Goal: Information Seeking & Learning: Learn about a topic

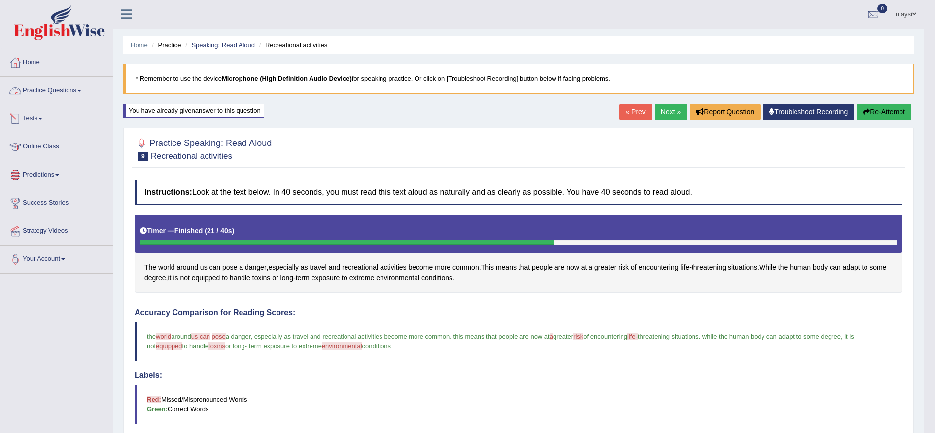
click at [53, 99] on link "Practice Questions" at bounding box center [56, 89] width 112 height 25
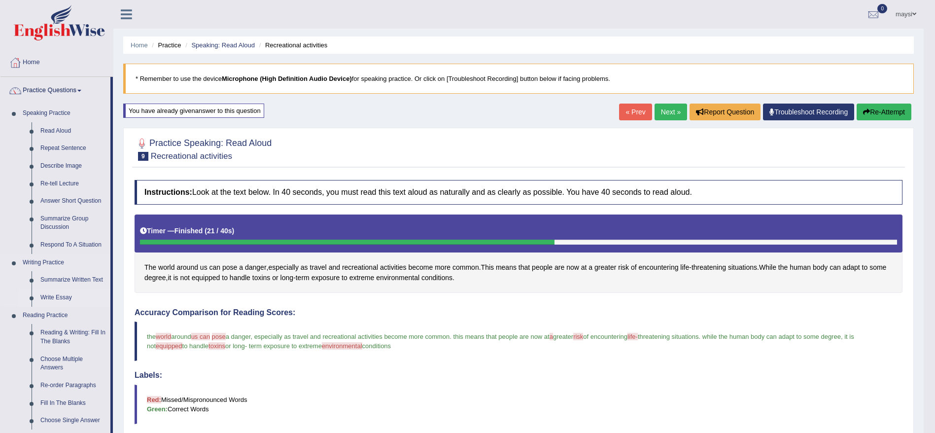
click at [65, 295] on link "Write Essay" at bounding box center [73, 298] width 74 height 18
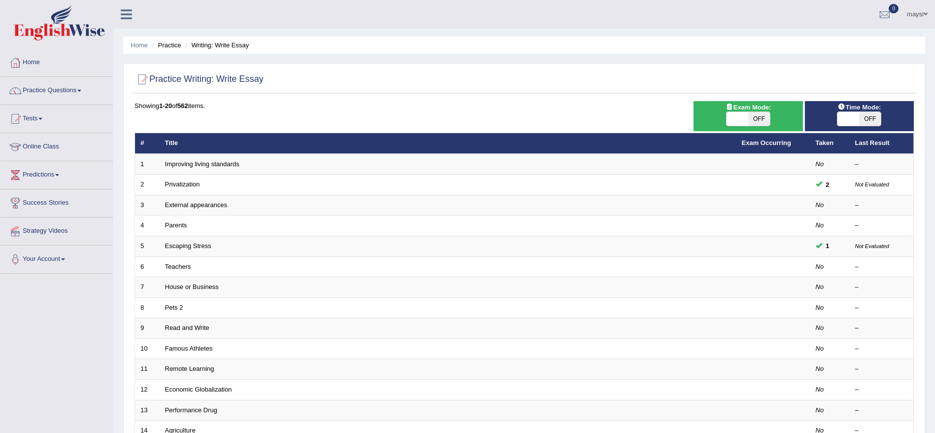
click at [760, 118] on span "OFF" at bounding box center [759, 119] width 22 height 14
checkbox input "true"
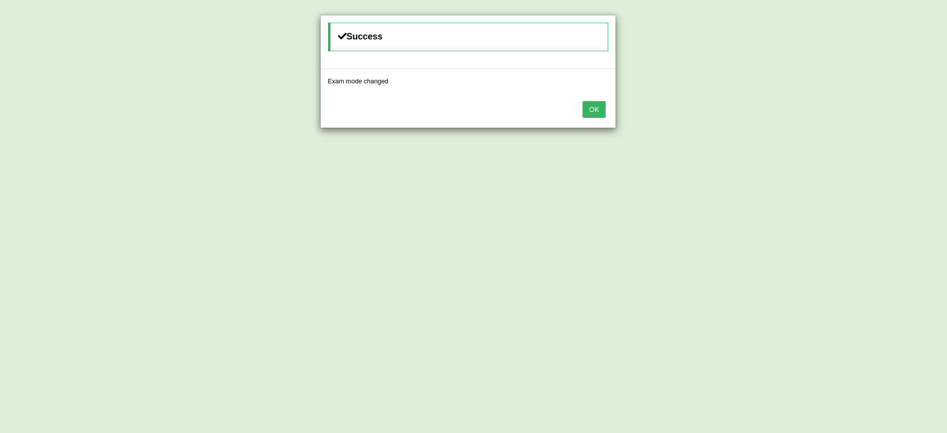
click at [597, 112] on button "OK" at bounding box center [593, 109] width 23 height 17
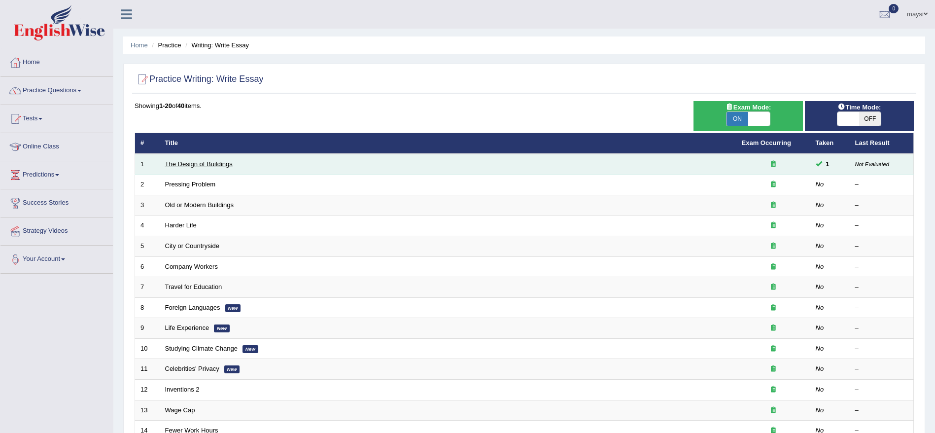
click at [205, 163] on link "The Design of Buildings" at bounding box center [199, 163] width 68 height 7
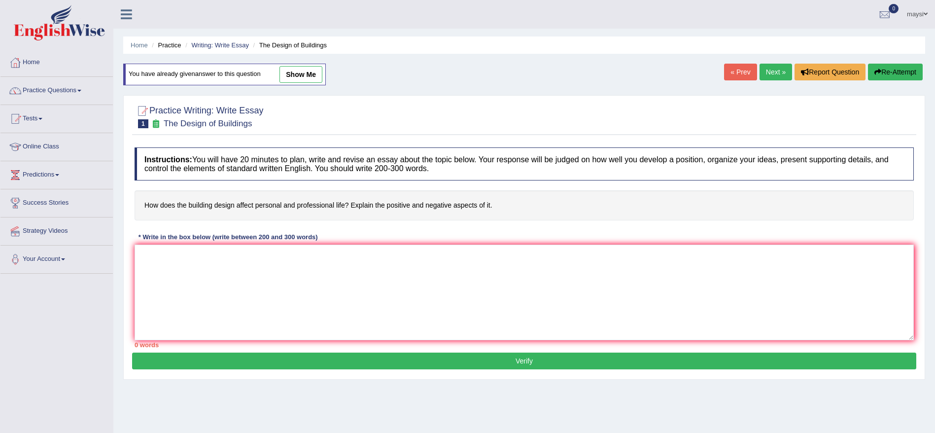
click at [303, 74] on link "show me" at bounding box center [301, 74] width 43 height 17
type textarea "The increasing influence of the design of buildling to personal and professiona…"
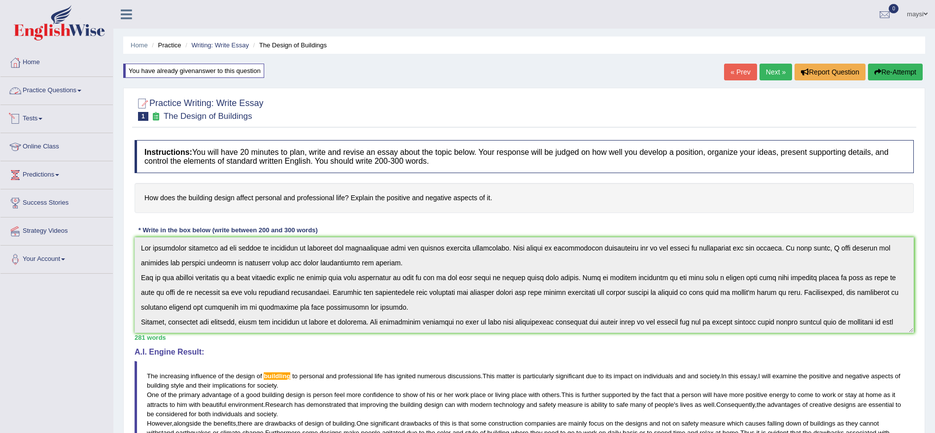
click at [37, 121] on link "Tests" at bounding box center [56, 117] width 112 height 25
click at [50, 91] on link "Practice Questions" at bounding box center [56, 89] width 112 height 25
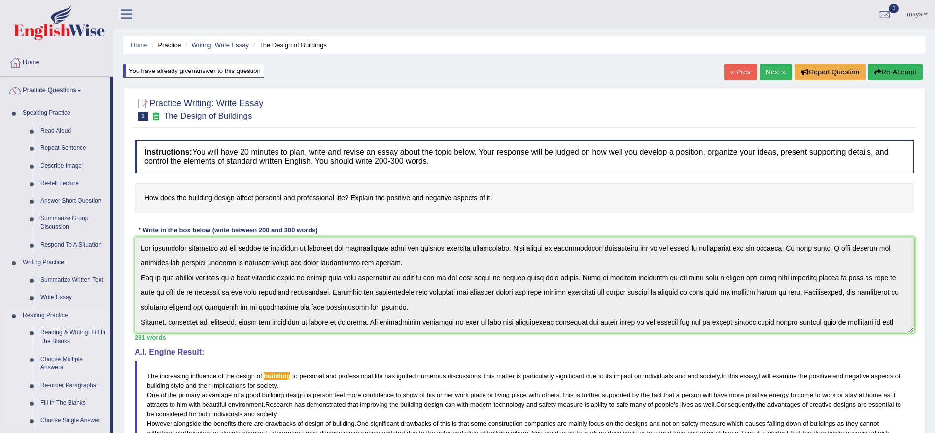
click at [65, 332] on link "Reading & Writing: Fill In The Blanks" at bounding box center [73, 337] width 74 height 26
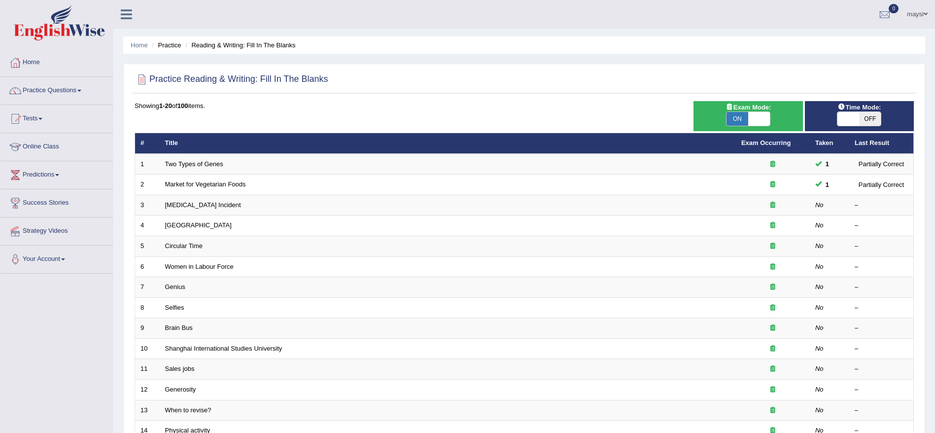
click at [736, 119] on span "ON" at bounding box center [738, 119] width 22 height 14
checkbox input "false"
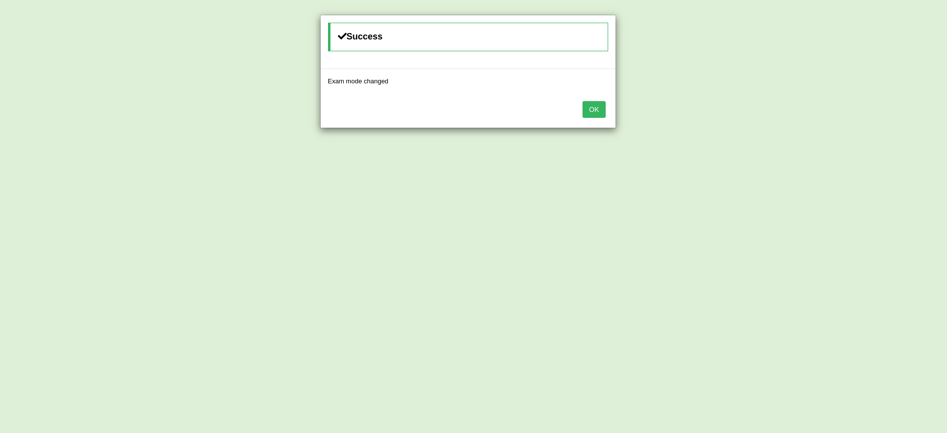
click at [588, 108] on button "OK" at bounding box center [593, 109] width 23 height 17
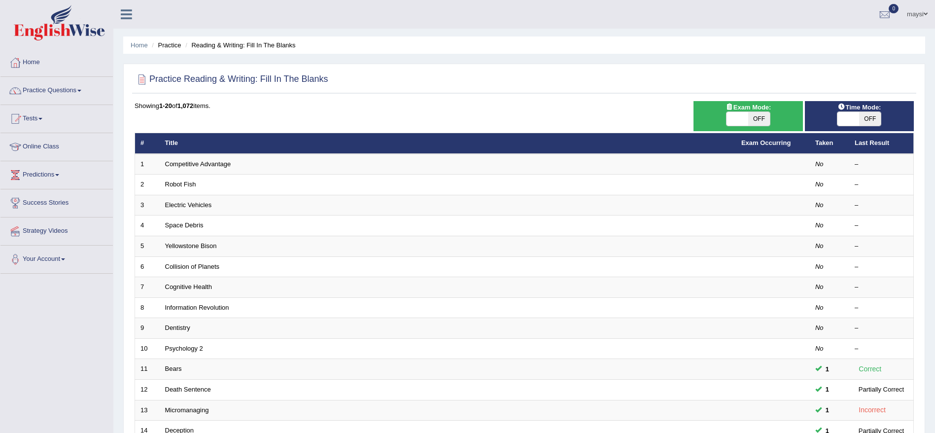
click at [759, 116] on span "OFF" at bounding box center [759, 119] width 22 height 14
checkbox input "true"
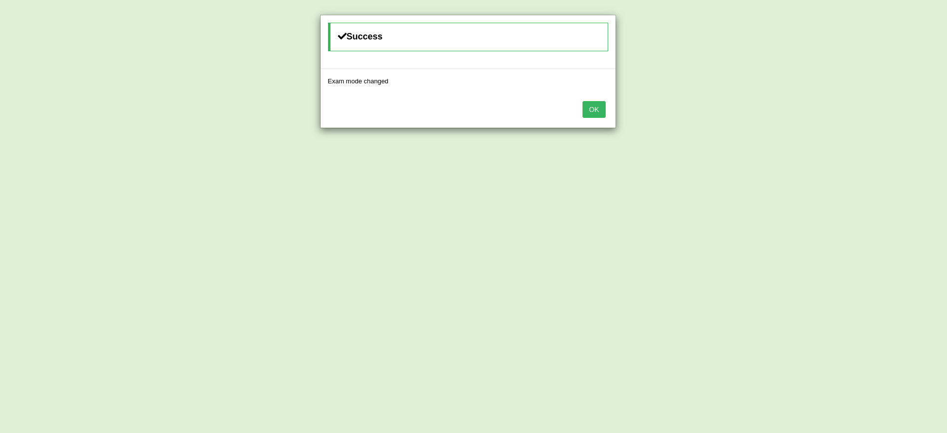
click at [595, 111] on button "OK" at bounding box center [593, 109] width 23 height 17
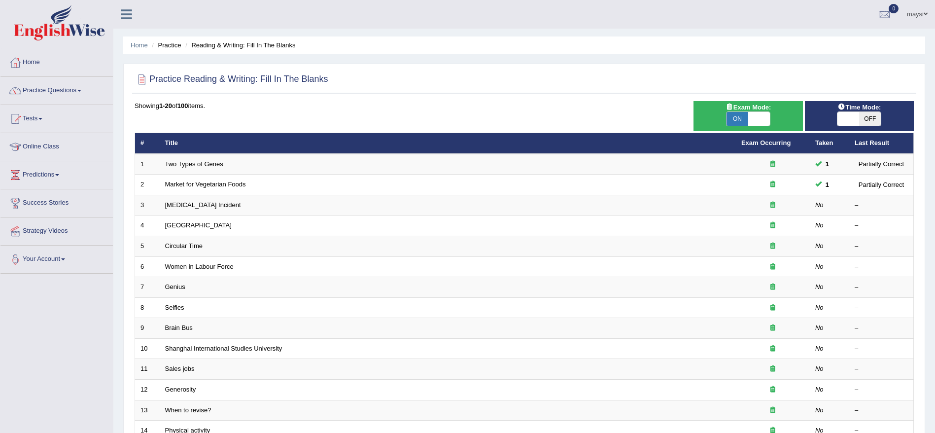
click at [872, 124] on span "OFF" at bounding box center [870, 119] width 22 height 14
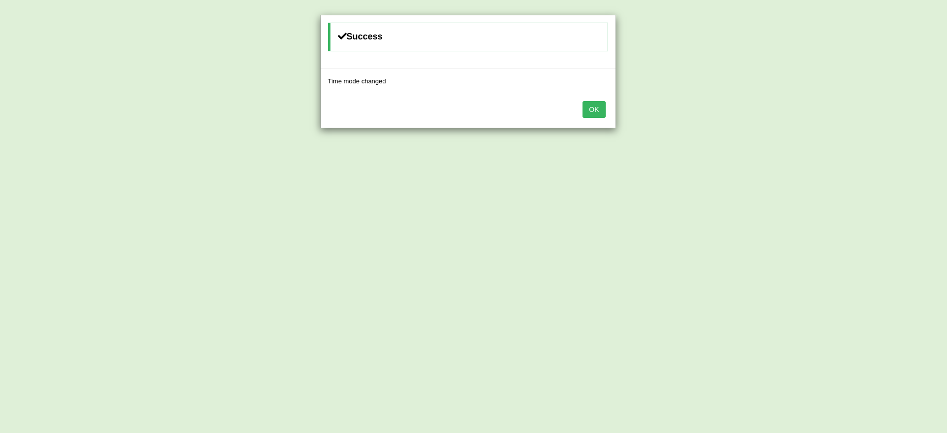
click at [594, 108] on button "OK" at bounding box center [593, 109] width 23 height 17
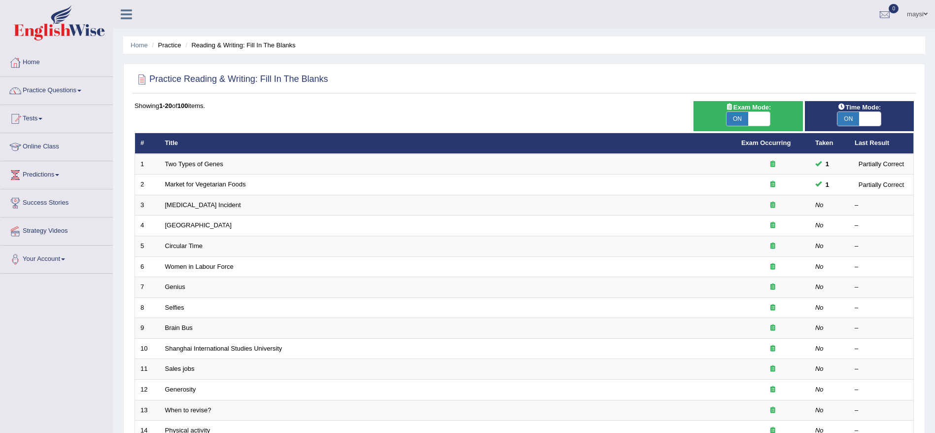
click at [850, 123] on span "ON" at bounding box center [849, 119] width 22 height 14
checkbox input "false"
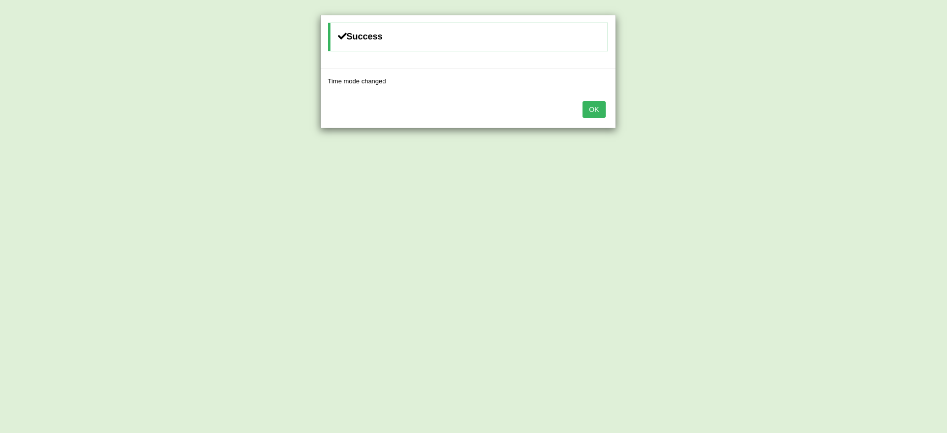
click at [587, 108] on button "OK" at bounding box center [593, 109] width 23 height 17
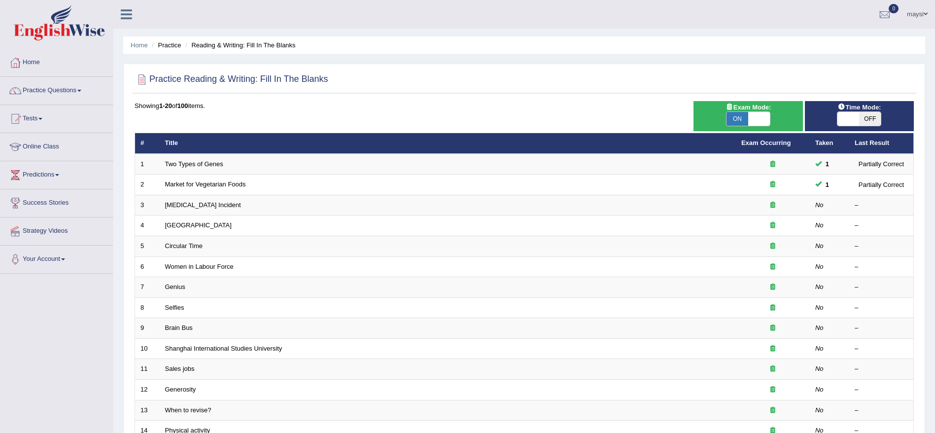
click at [735, 119] on span "ON" at bounding box center [738, 119] width 22 height 14
checkbox input "false"
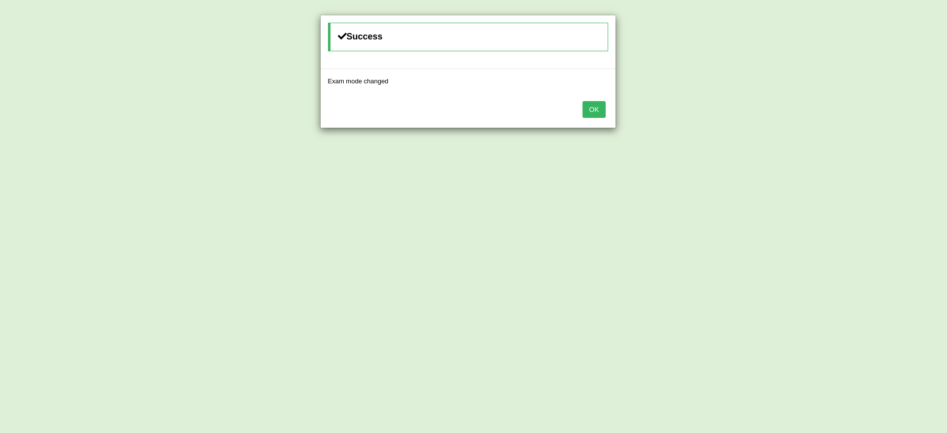
click at [594, 106] on button "OK" at bounding box center [593, 109] width 23 height 17
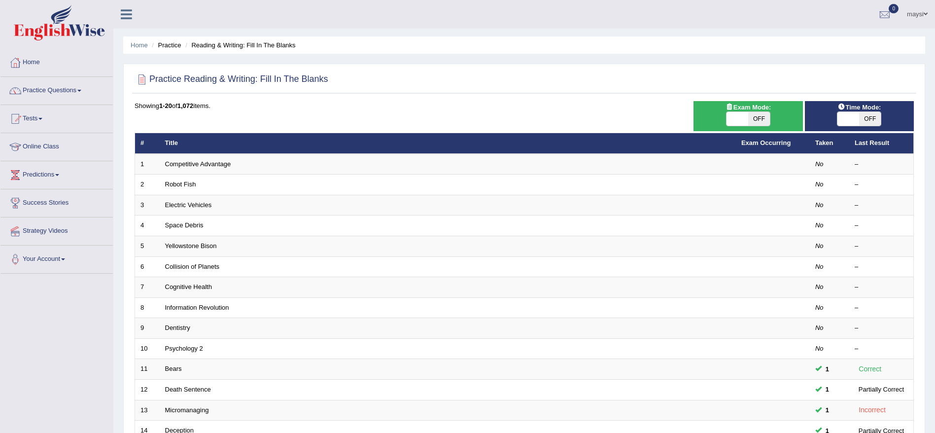
click at [761, 116] on span "OFF" at bounding box center [759, 119] width 22 height 14
checkbox input "true"
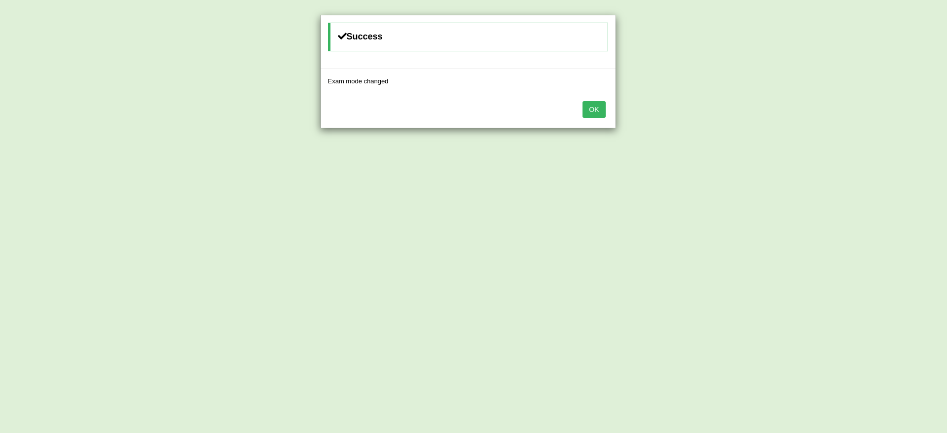
click at [582, 116] on button "OK" at bounding box center [593, 109] width 23 height 17
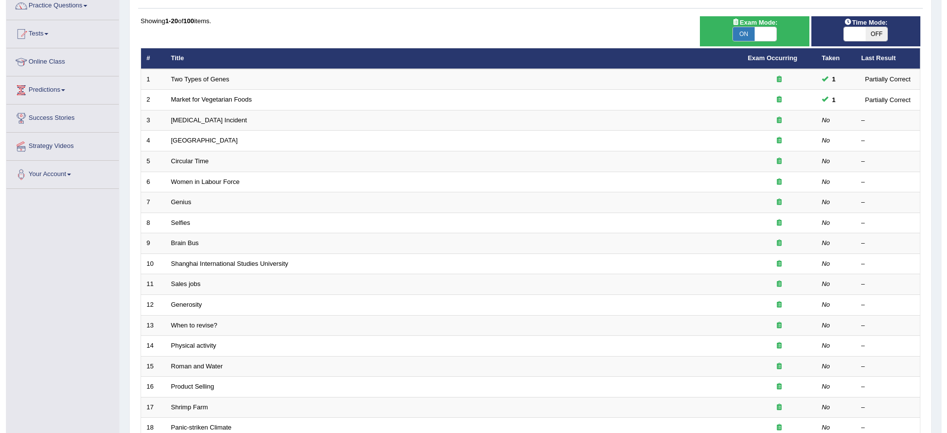
scroll to position [51, 0]
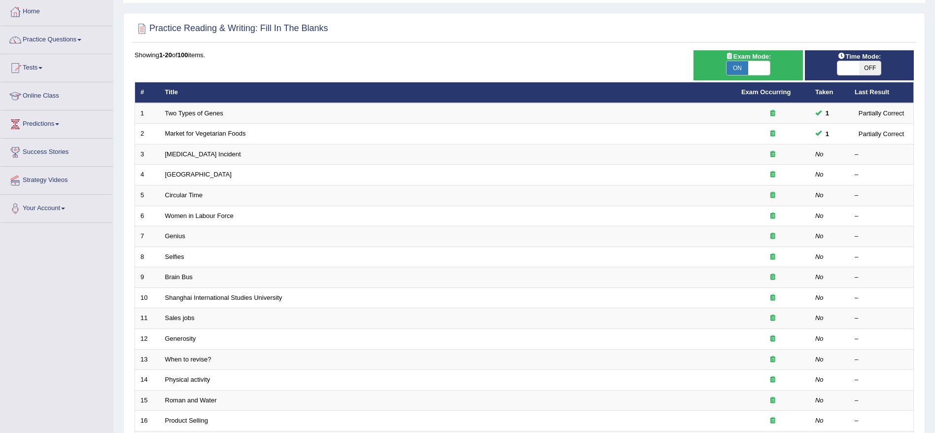
click at [743, 69] on span "ON" at bounding box center [738, 68] width 22 height 14
checkbox input "false"
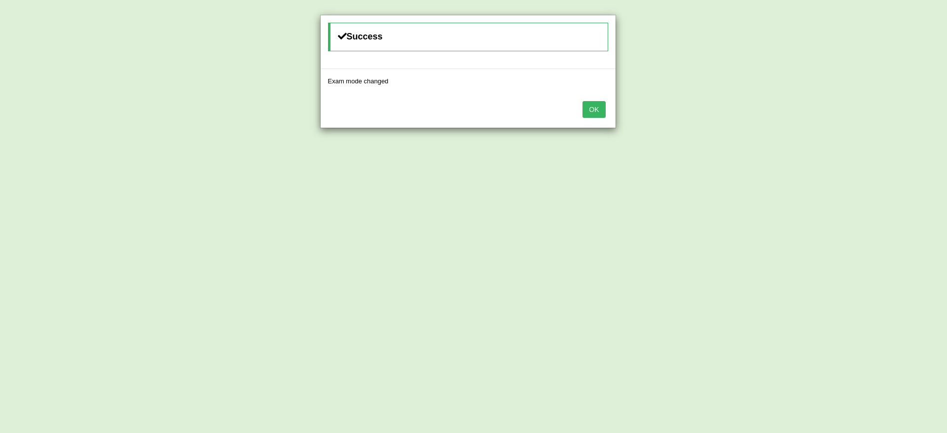
click at [596, 108] on button "OK" at bounding box center [593, 109] width 23 height 17
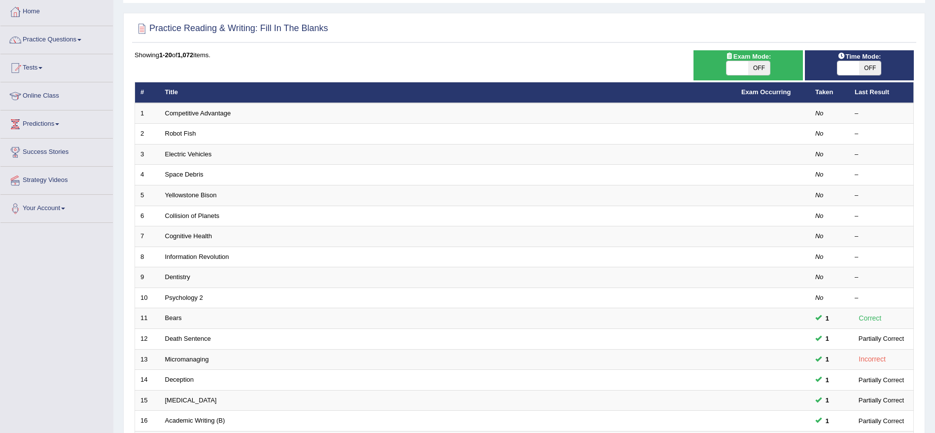
scroll to position [220, 0]
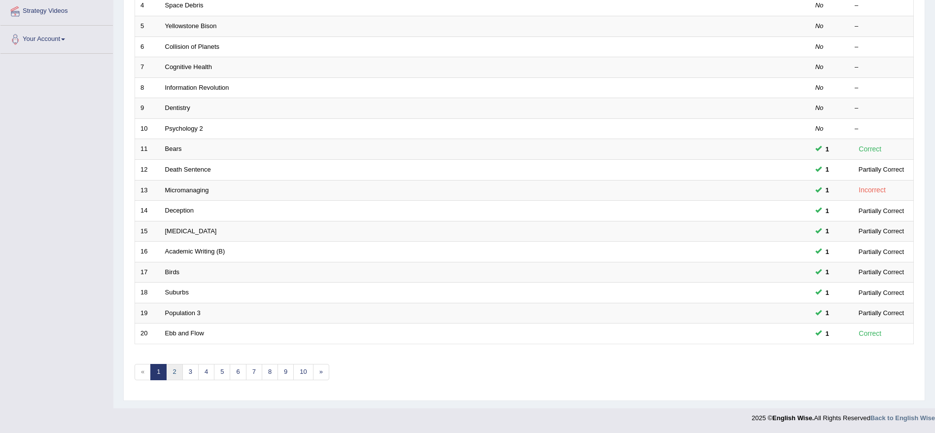
click at [175, 367] on link "2" at bounding box center [174, 372] width 16 height 16
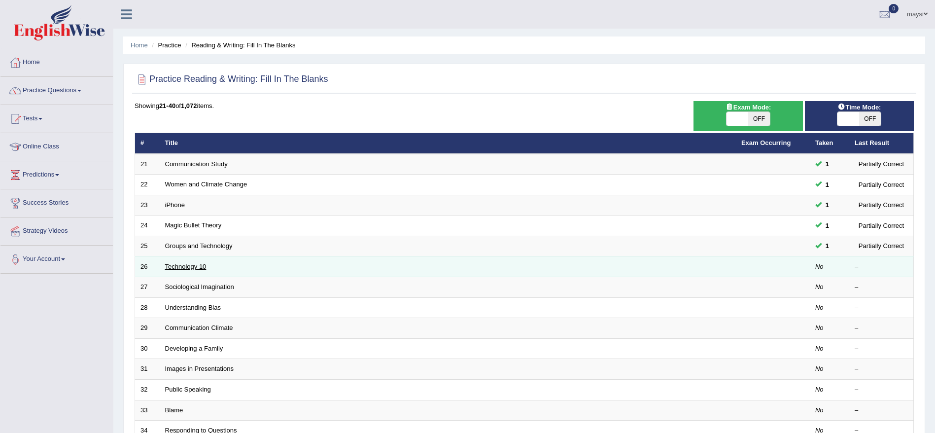
click at [189, 265] on link "Technology 10" at bounding box center [185, 266] width 41 height 7
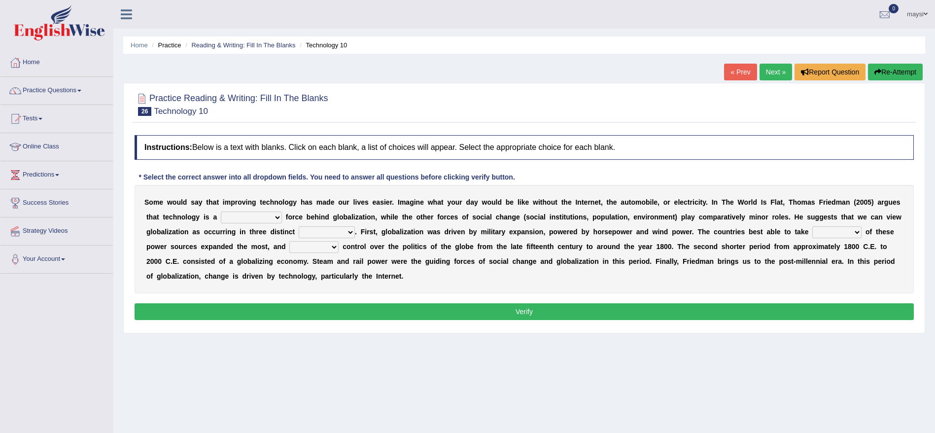
click at [280, 216] on select "driving demeaning distinguishing demanding" at bounding box center [251, 218] width 61 height 12
select select "driving"
click at [221, 212] on select "driving demeaning distinguishing demanding" at bounding box center [251, 218] width 61 height 12
click at [355, 234] on select "periods periodicals perspectives perceptions" at bounding box center [327, 232] width 56 height 12
click at [318, 226] on select "periods periodicals perspectives perceptions" at bounding box center [327, 232] width 56 height 12
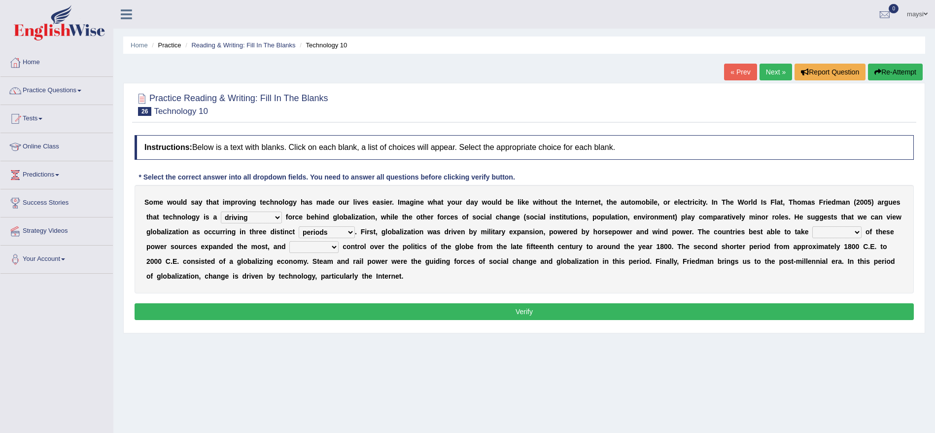
click at [355, 235] on select "periods periodicals perspectives perceptions" at bounding box center [327, 232] width 56 height 12
click at [318, 226] on select "periods periodicals perspectives perceptions" at bounding box center [327, 232] width 56 height 12
click at [355, 230] on select "periods periodicals perspectives perceptions" at bounding box center [327, 232] width 56 height 12
select select "periods"
click at [318, 226] on select "periods periodicals perspectives perceptions" at bounding box center [327, 232] width 56 height 12
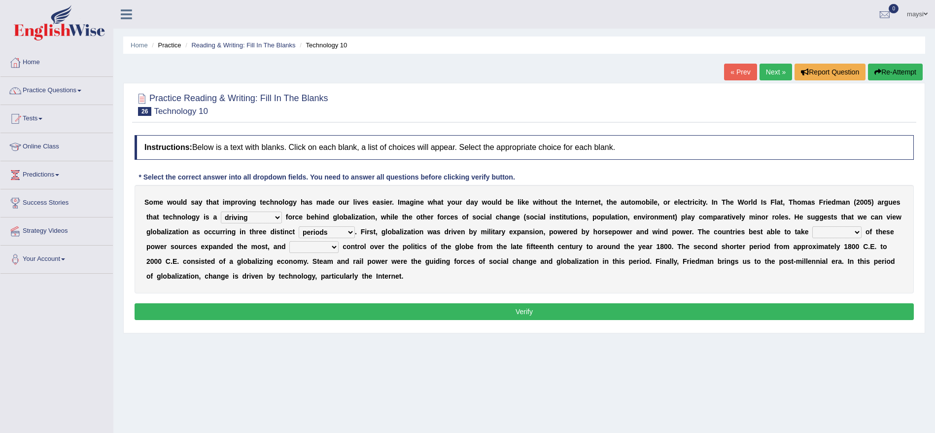
click at [851, 229] on select "action advantage account care" at bounding box center [837, 232] width 49 height 12
select select "advantage"
click at [835, 226] on select "action advantage account care" at bounding box center [837, 232] width 49 height 12
click at [334, 245] on select "exist extract exert expect" at bounding box center [313, 247] width 49 height 12
click at [311, 241] on select "exist extract exert expect" at bounding box center [313, 247] width 49 height 12
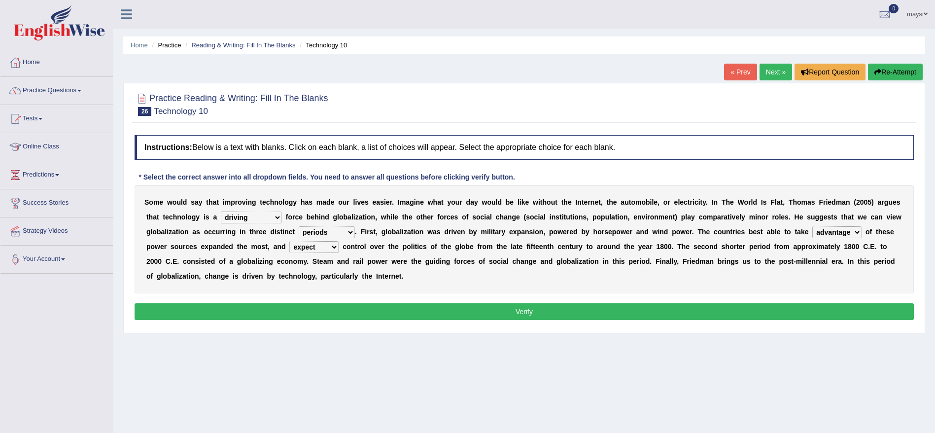
click at [339, 246] on select "exist extract exert expect" at bounding box center [313, 247] width 49 height 12
click at [311, 241] on select "exist extract exert expect" at bounding box center [313, 247] width 49 height 12
click at [339, 248] on select "exist extract exert expect" at bounding box center [313, 247] width 49 height 12
select select "expect"
click at [311, 241] on select "exist extract exert expect" at bounding box center [313, 247] width 49 height 12
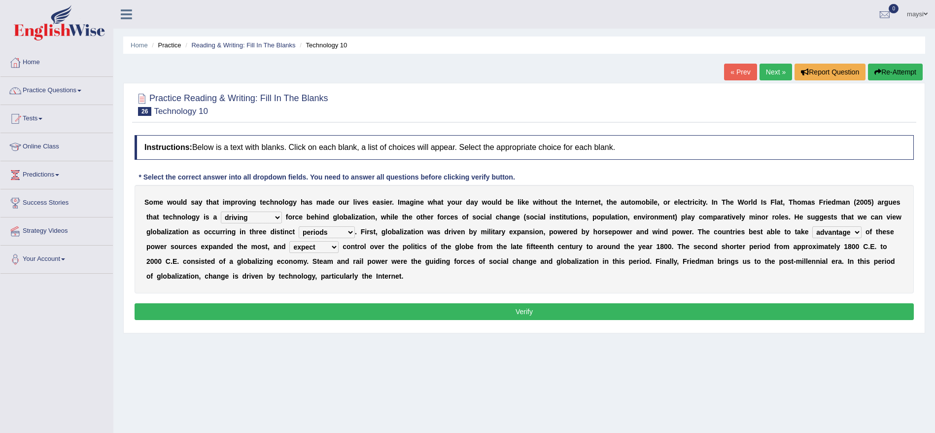
click at [403, 307] on button "Verify" at bounding box center [525, 311] width 780 height 17
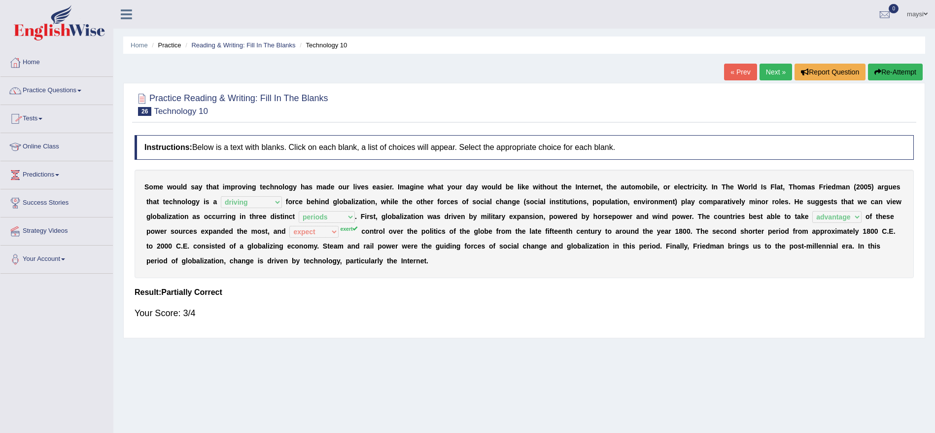
click at [84, 82] on link "Practice Questions" at bounding box center [56, 89] width 112 height 25
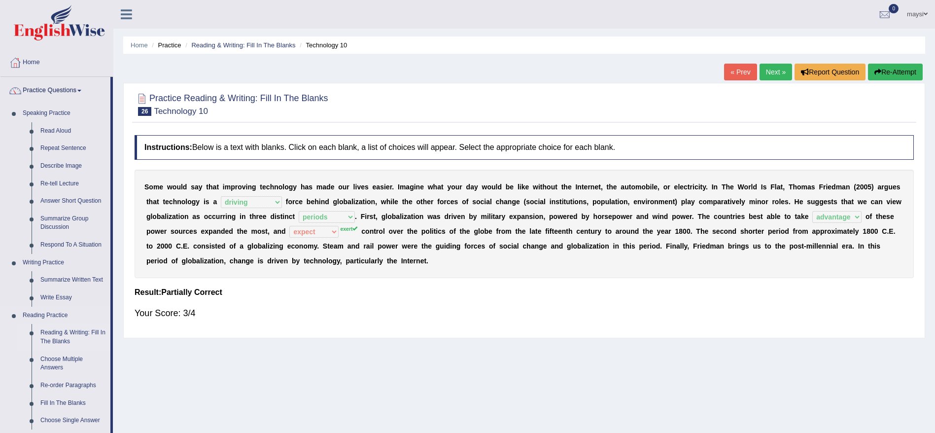
click at [79, 331] on link "Reading & Writing: Fill In The Blanks" at bounding box center [73, 337] width 74 height 26
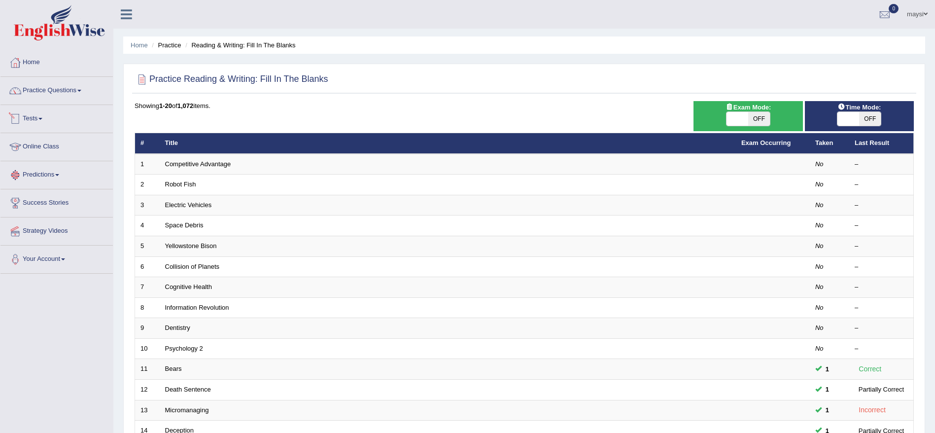
click at [66, 118] on link "Tests" at bounding box center [56, 117] width 112 height 25
click at [90, 84] on link "Practice Questions" at bounding box center [56, 89] width 112 height 25
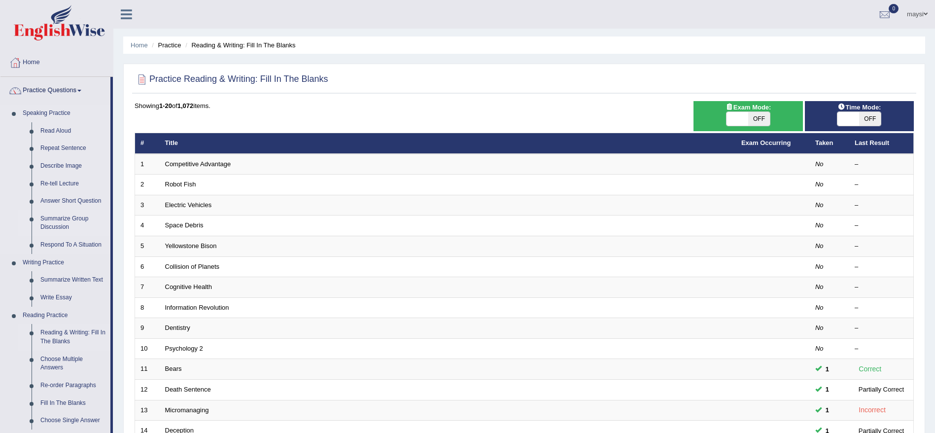
drag, startPoint x: 116, startPoint y: 171, endPoint x: 103, endPoint y: 223, distance: 53.6
click at [103, 223] on div "Toggle navigation Home Practice Questions Speaking Practice Read Aloud Repeat S…" at bounding box center [467, 324] width 935 height 648
click at [105, 166] on link "Describe Image" at bounding box center [73, 166] width 74 height 18
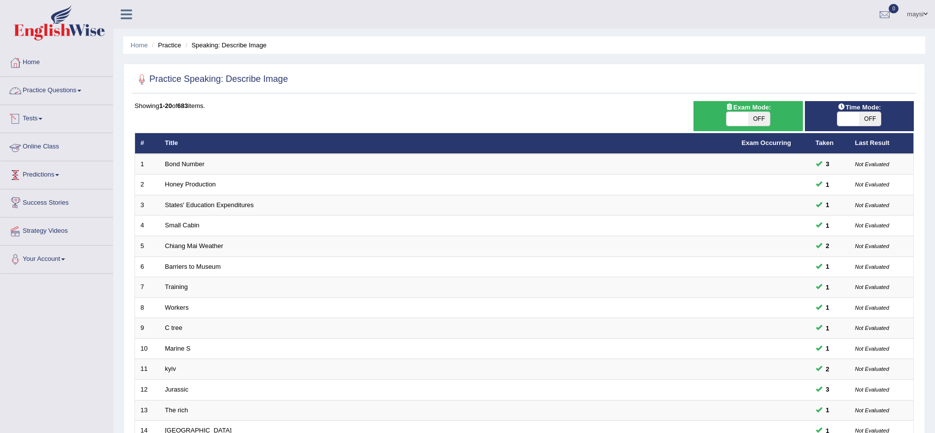
click at [62, 90] on link "Practice Questions" at bounding box center [56, 89] width 112 height 25
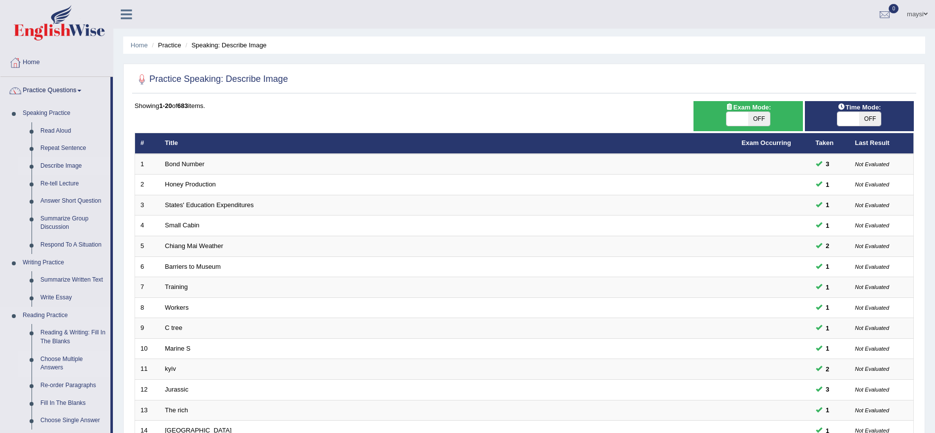
click at [60, 368] on link "Choose Multiple Answers" at bounding box center [73, 364] width 74 height 26
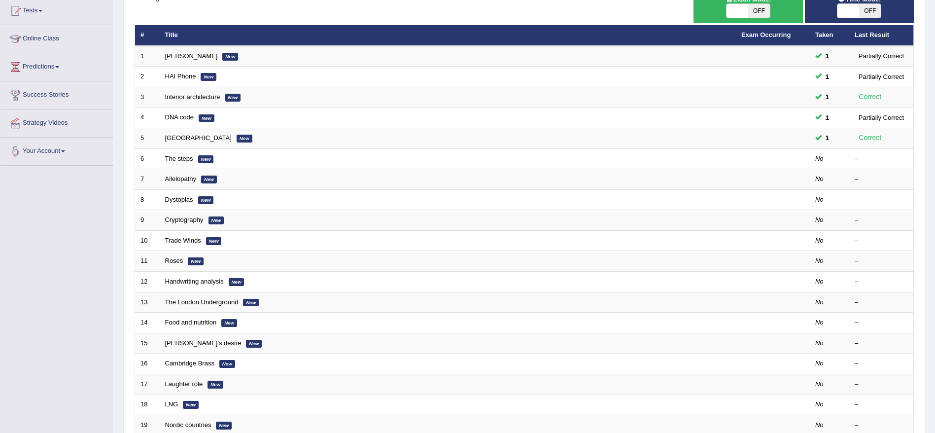
scroll to position [117, 0]
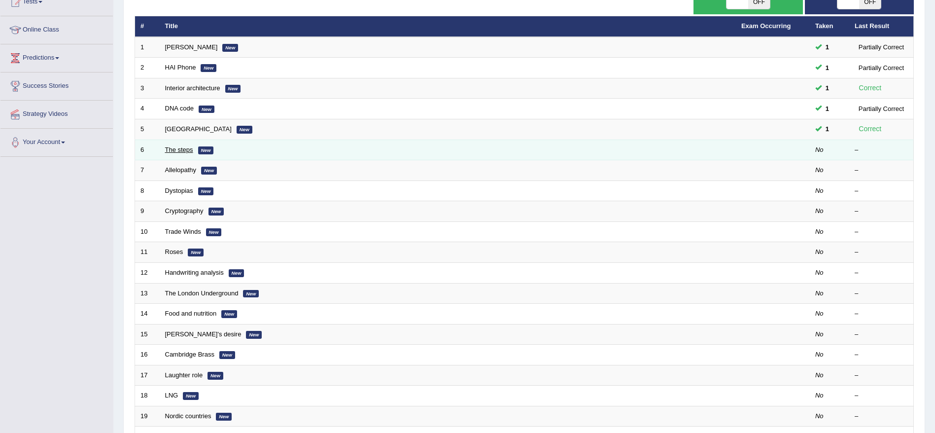
click at [184, 152] on link "The steps" at bounding box center [179, 149] width 28 height 7
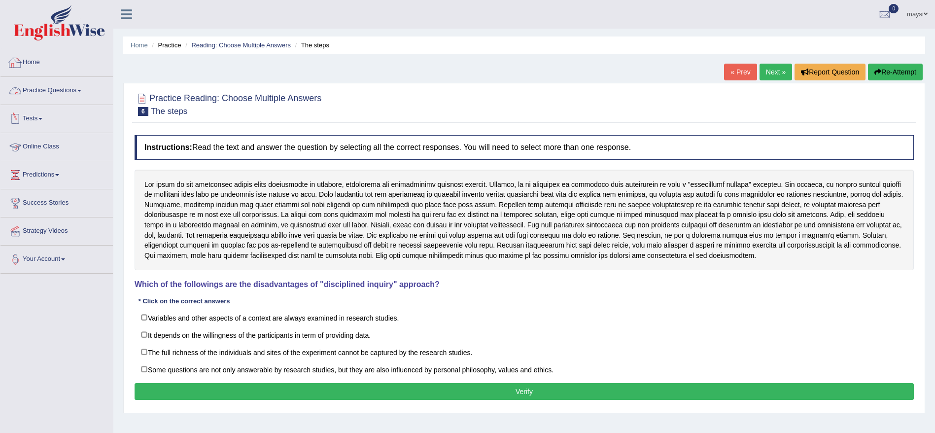
click at [39, 65] on link "Home" at bounding box center [56, 61] width 112 height 25
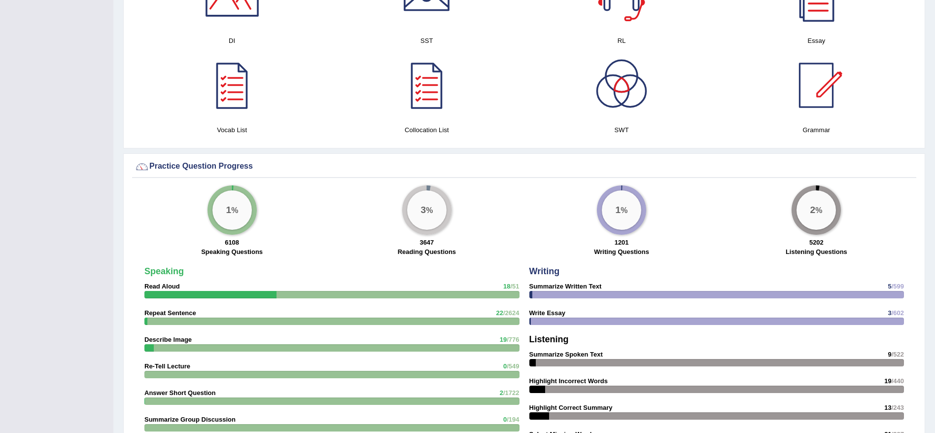
scroll to position [568, 0]
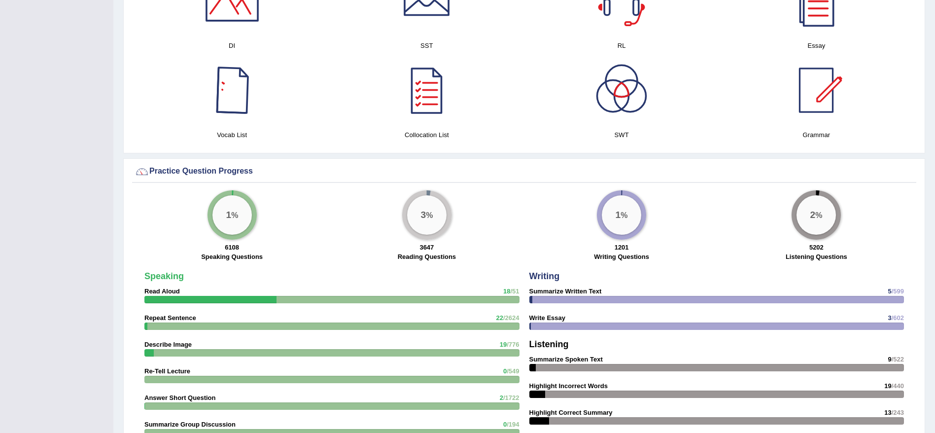
click at [243, 96] on div at bounding box center [232, 90] width 69 height 69
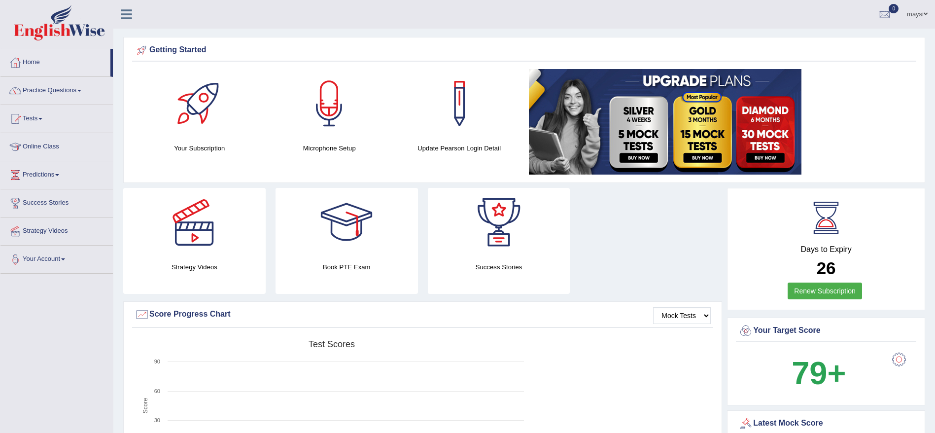
click at [83, 94] on link "Practice Questions" at bounding box center [56, 89] width 112 height 25
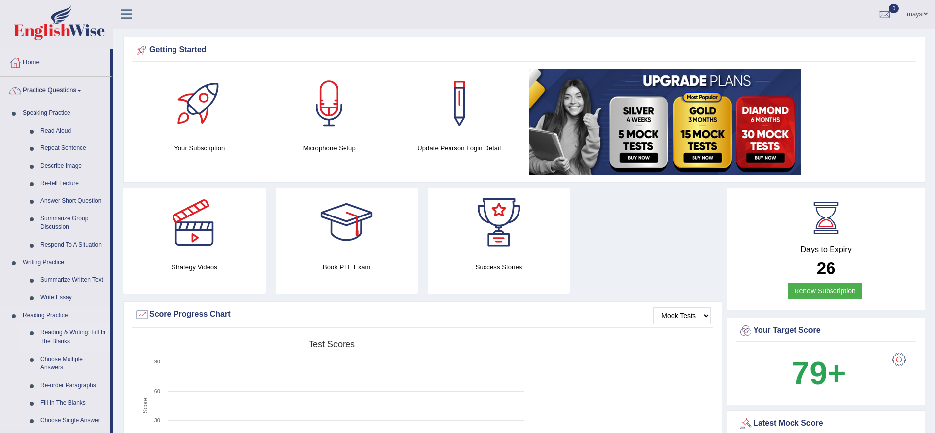
click at [68, 336] on link "Reading & Writing: Fill In The Blanks" at bounding box center [73, 337] width 74 height 26
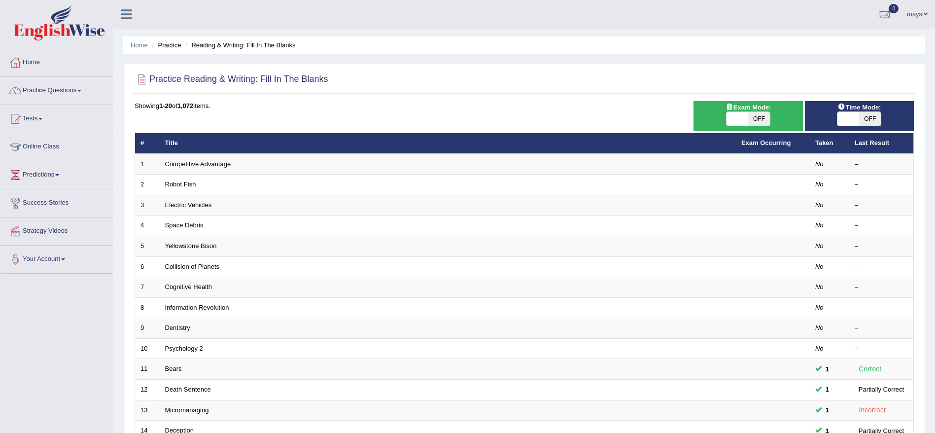
click at [872, 119] on span "OFF" at bounding box center [870, 119] width 22 height 14
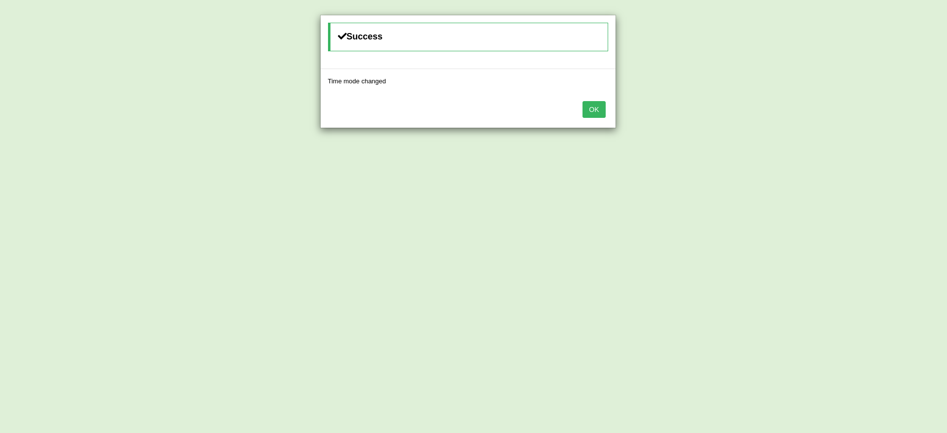
click at [592, 110] on button "OK" at bounding box center [593, 109] width 23 height 17
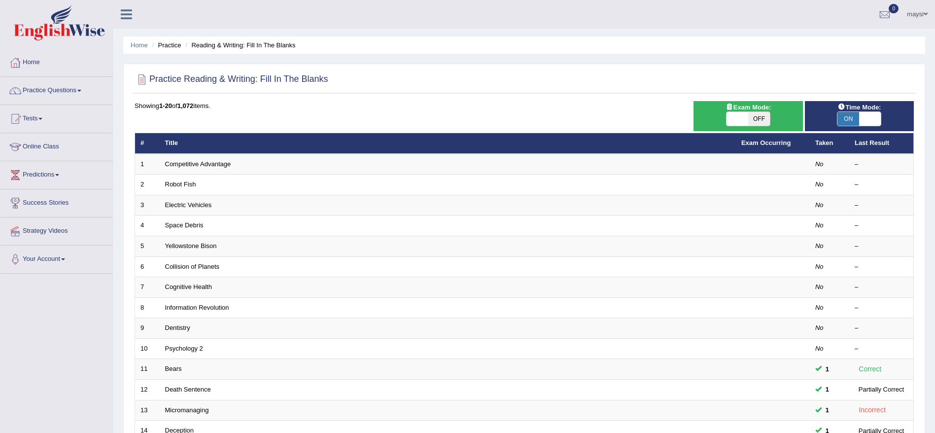
click at [846, 121] on span "ON" at bounding box center [849, 119] width 22 height 14
checkbox input "false"
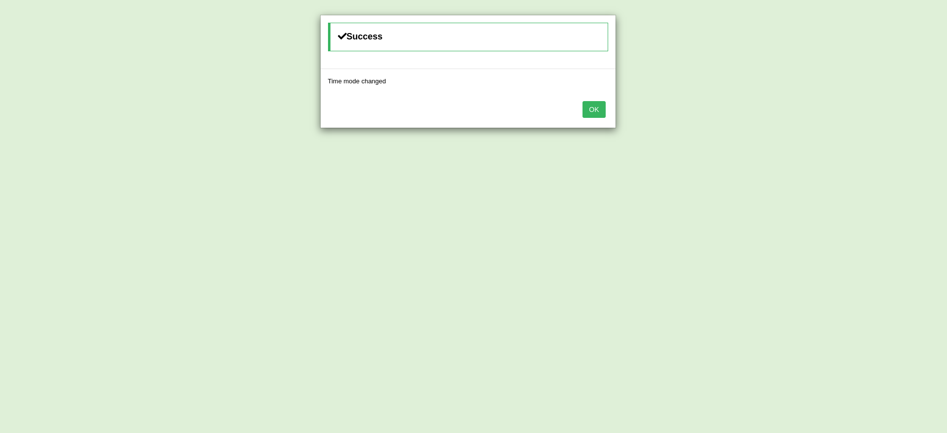
click at [597, 108] on button "OK" at bounding box center [593, 109] width 23 height 17
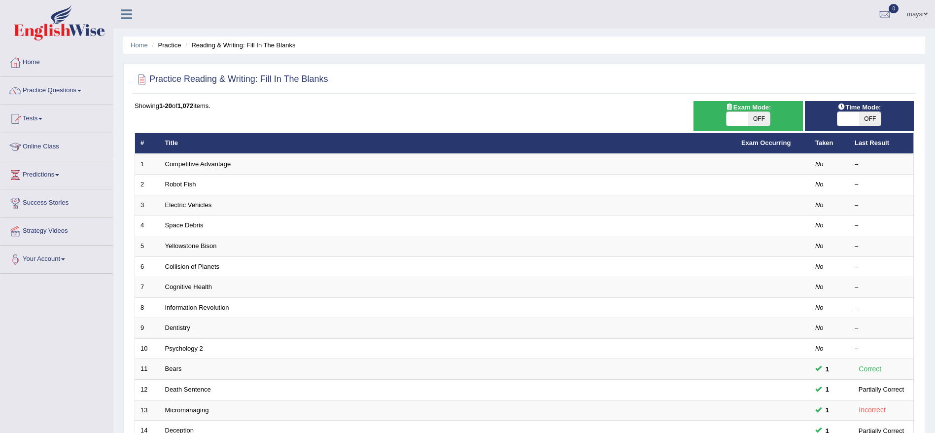
click at [762, 115] on span "OFF" at bounding box center [759, 119] width 22 height 14
checkbox input "true"
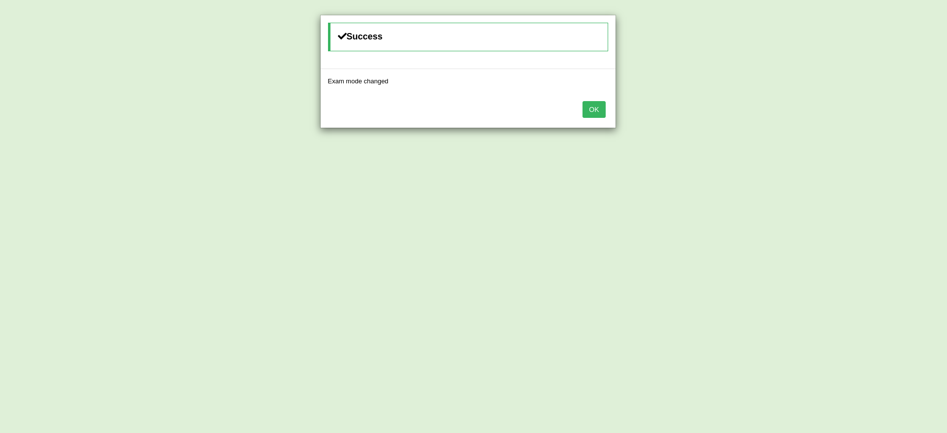
click at [587, 112] on button "OK" at bounding box center [593, 109] width 23 height 17
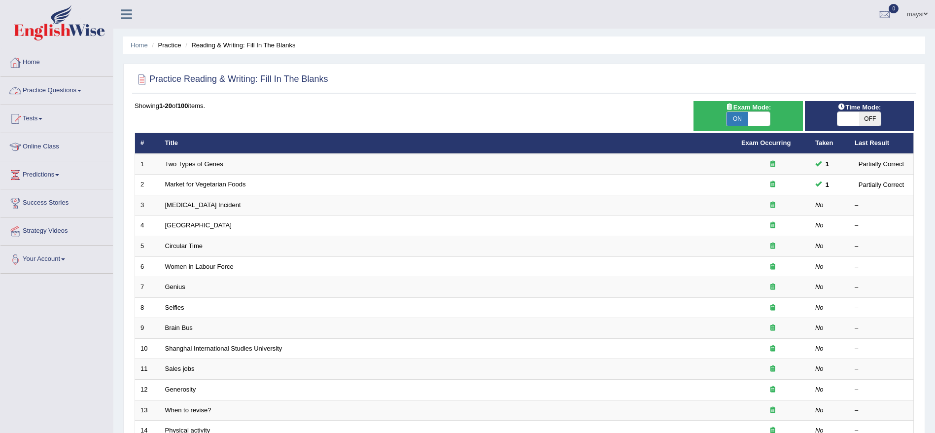
click at [69, 93] on link "Practice Questions" at bounding box center [56, 89] width 112 height 25
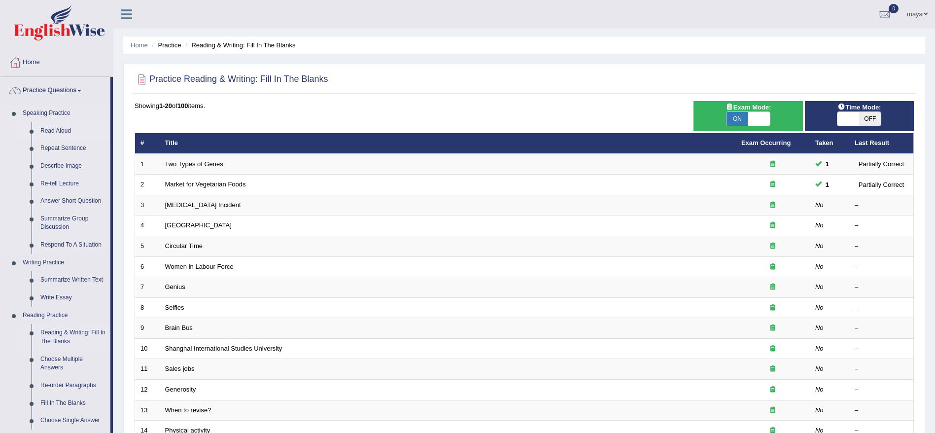
click at [54, 131] on link "Read Aloud" at bounding box center [73, 131] width 74 height 18
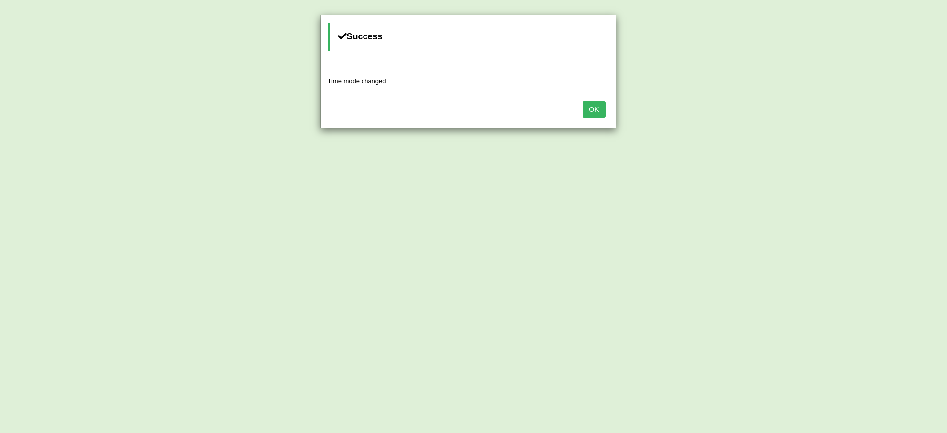
click at [603, 101] on button "OK" at bounding box center [593, 109] width 23 height 17
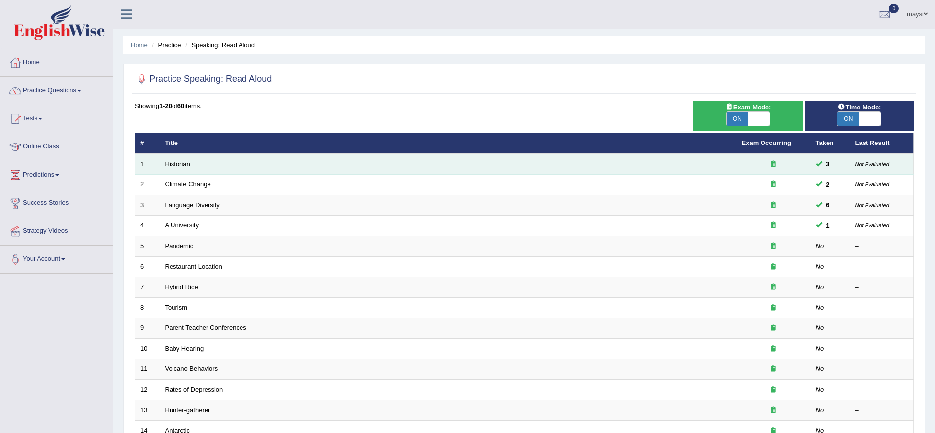
click at [175, 160] on link "Historian" at bounding box center [177, 163] width 25 height 7
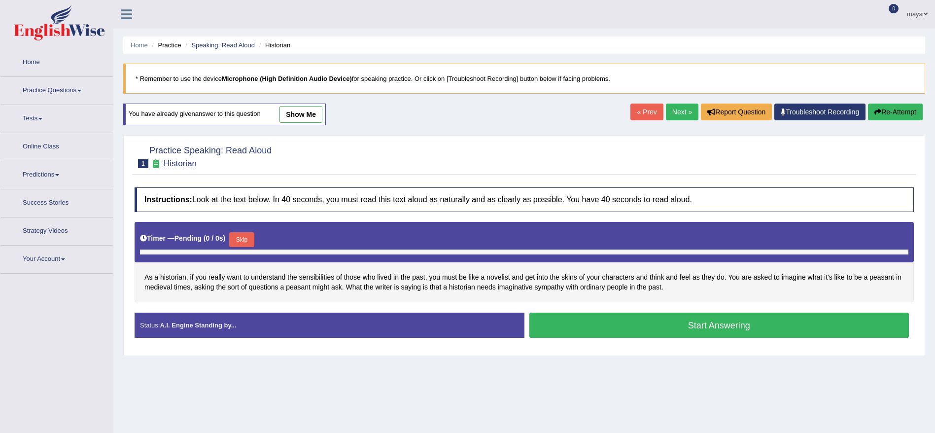
click at [800, 114] on link "Troubleshoot Recording" at bounding box center [820, 112] width 91 height 17
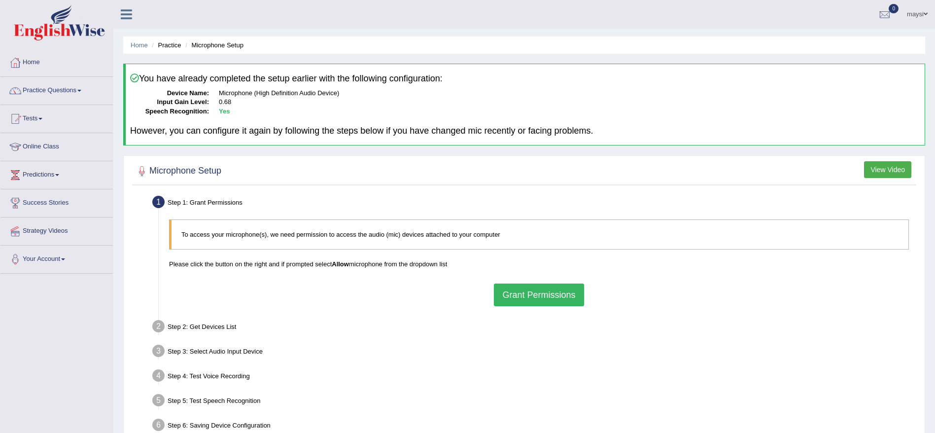
click at [558, 296] on button "Grant Permissions" at bounding box center [539, 295] width 90 height 23
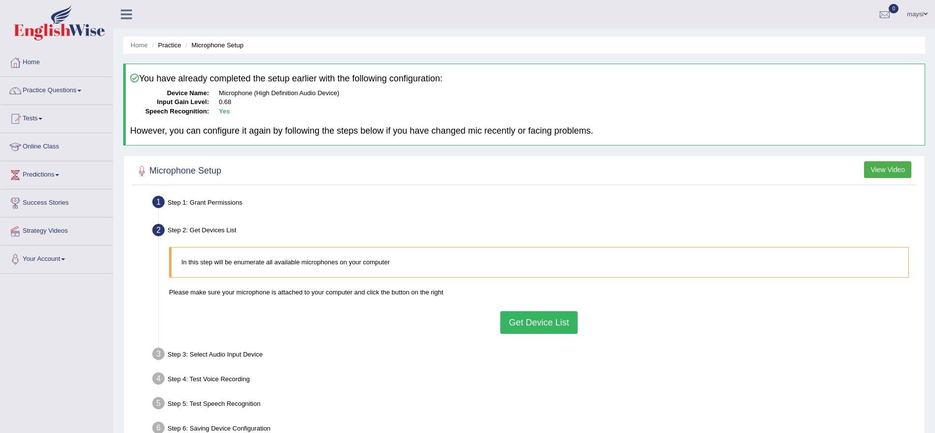
click at [525, 324] on button "Get Device List" at bounding box center [538, 322] width 77 height 23
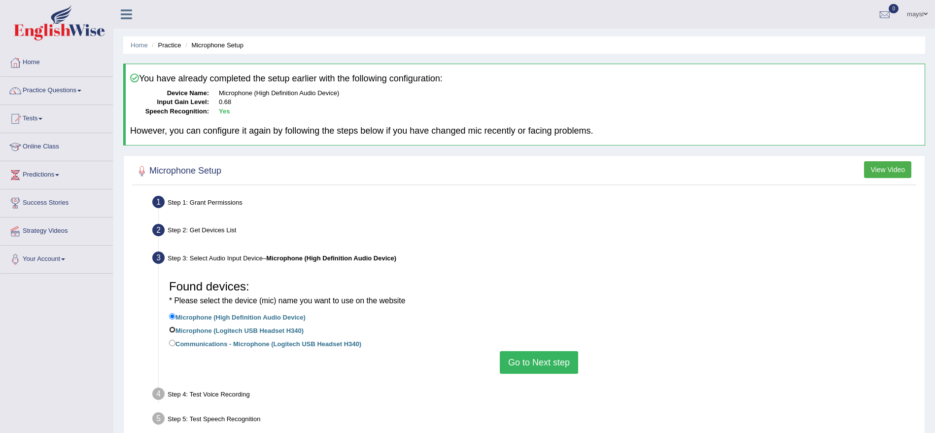
click at [173, 332] on input "Microphone (Logitech USB Headset H340)" at bounding box center [172, 329] width 6 height 6
radio input "true"
click at [547, 355] on button "Go to Next step" at bounding box center [539, 362] width 78 height 23
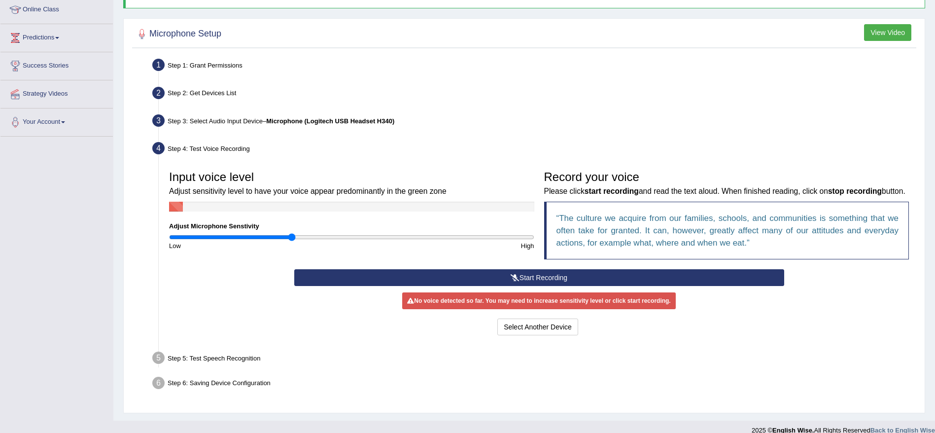
scroll to position [145, 0]
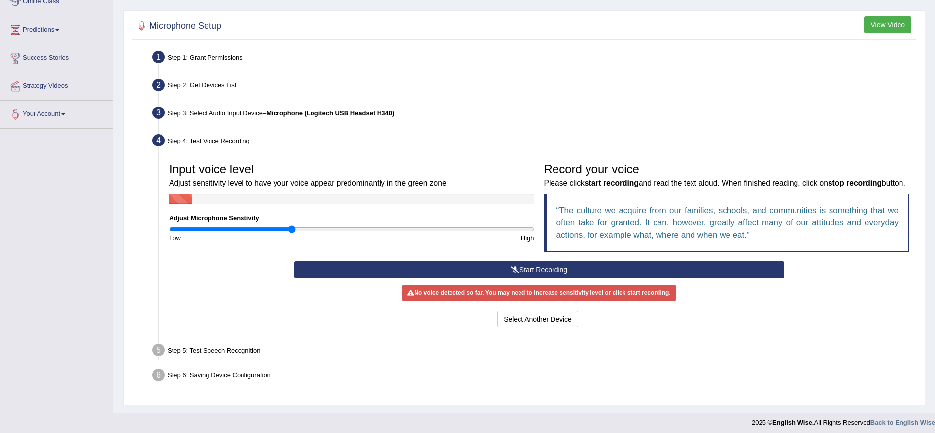
click at [657, 278] on button "Start Recording" at bounding box center [539, 269] width 490 height 17
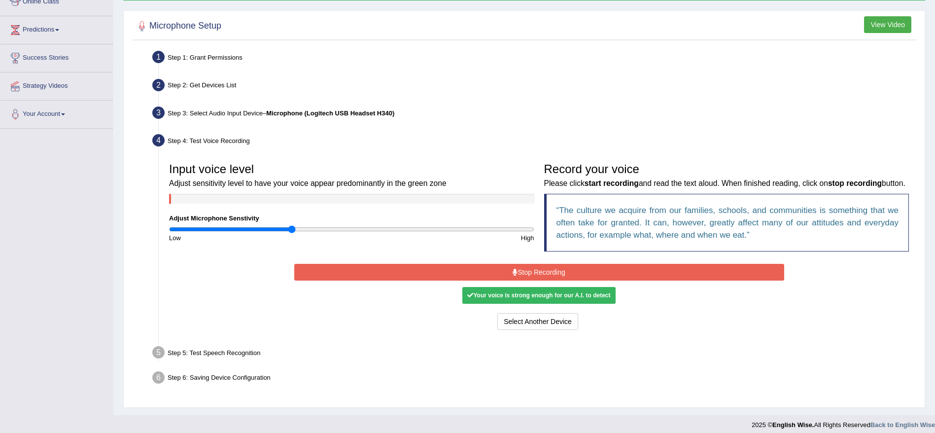
click at [657, 281] on button "Stop Recording" at bounding box center [539, 272] width 490 height 17
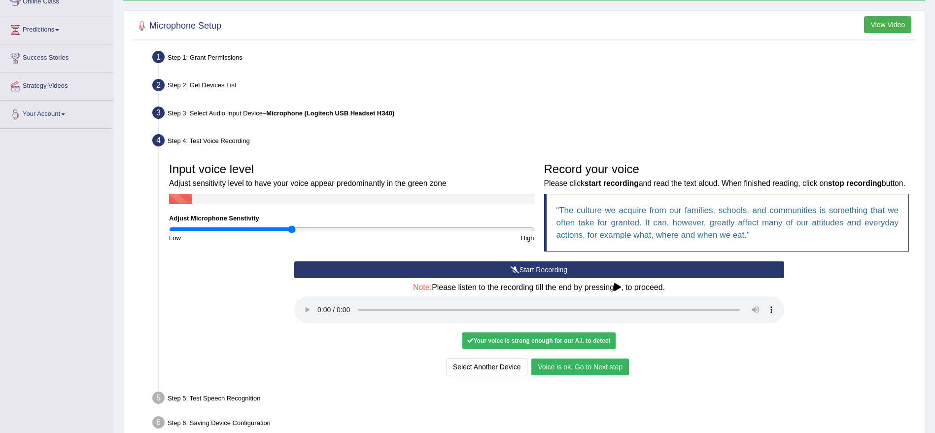
click at [591, 375] on button "Voice is ok. Go to Next step" at bounding box center [581, 366] width 98 height 17
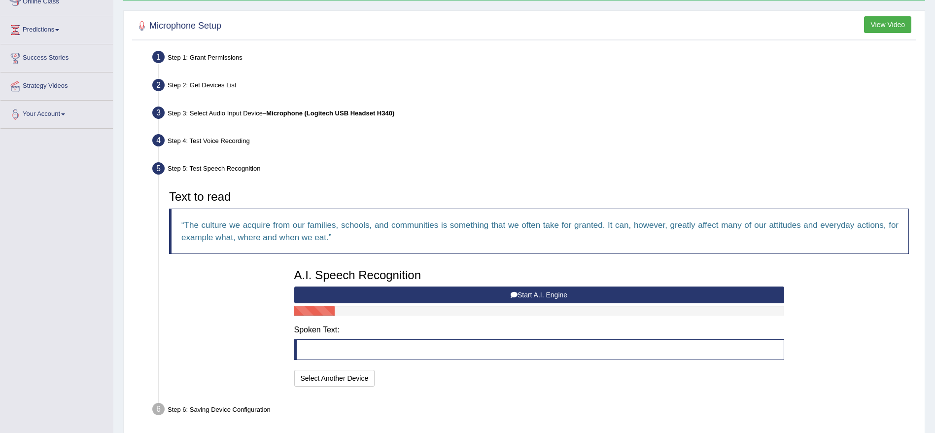
click at [581, 291] on button "Start A.I. Engine" at bounding box center [539, 294] width 490 height 17
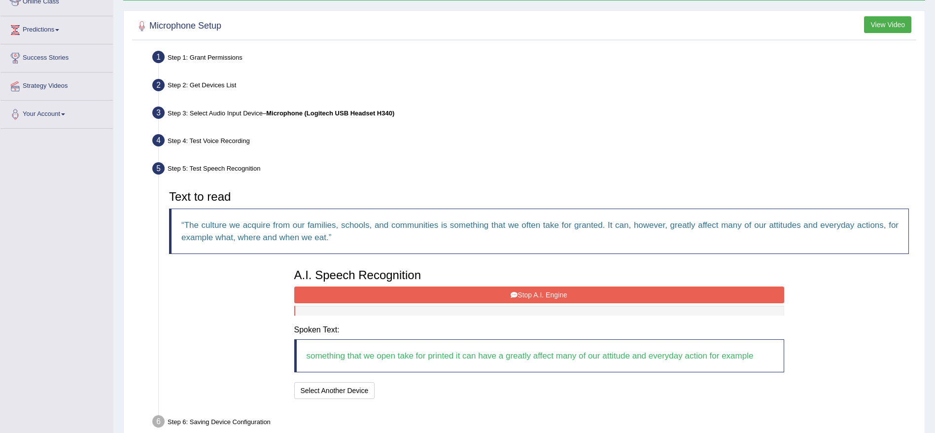
click at [581, 291] on button "Stop A.I. Engine" at bounding box center [539, 294] width 490 height 17
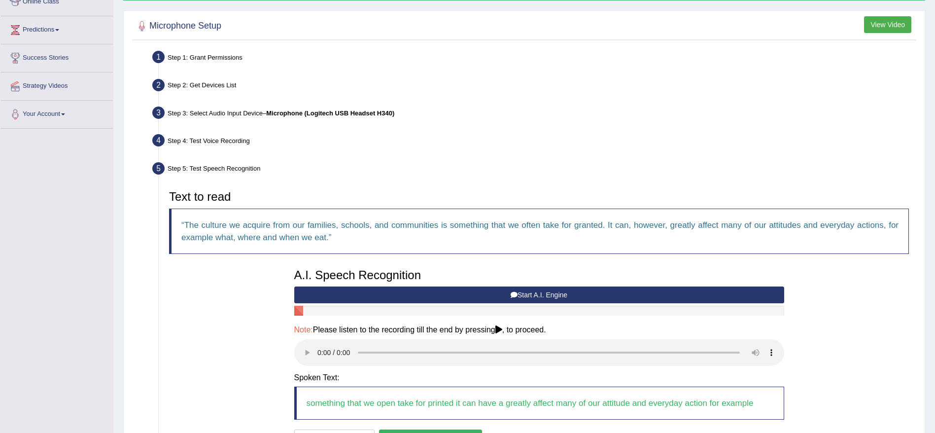
click at [491, 294] on button "Start A.I. Engine" at bounding box center [539, 294] width 490 height 17
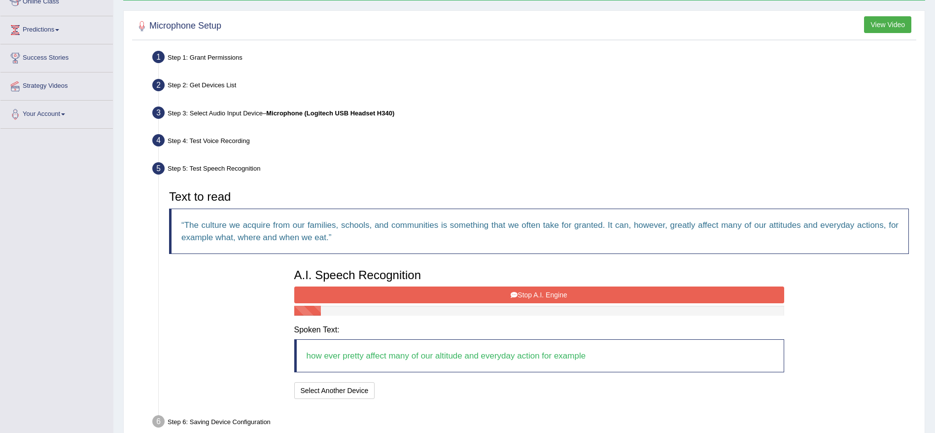
click at [491, 294] on button "Stop A.I. Engine" at bounding box center [539, 294] width 490 height 17
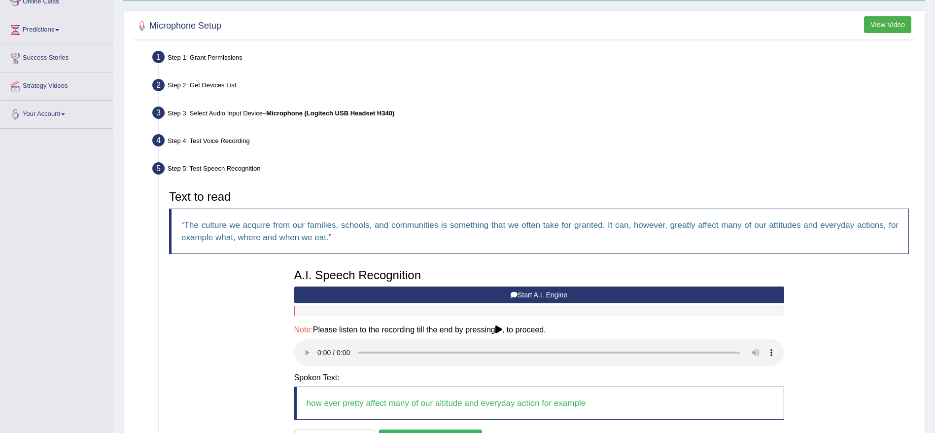
click at [463, 292] on button "Start A.I. Engine" at bounding box center [539, 294] width 490 height 17
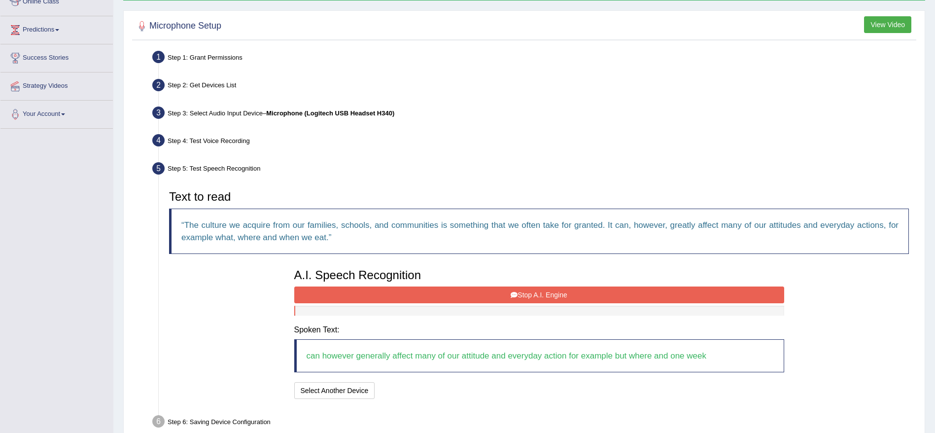
click at [463, 292] on button "Stop A.I. Engine" at bounding box center [539, 294] width 490 height 17
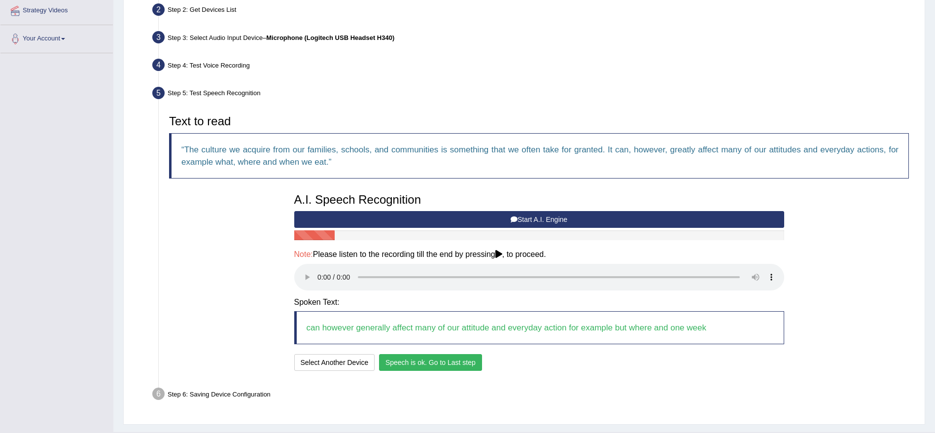
scroll to position [244, 0]
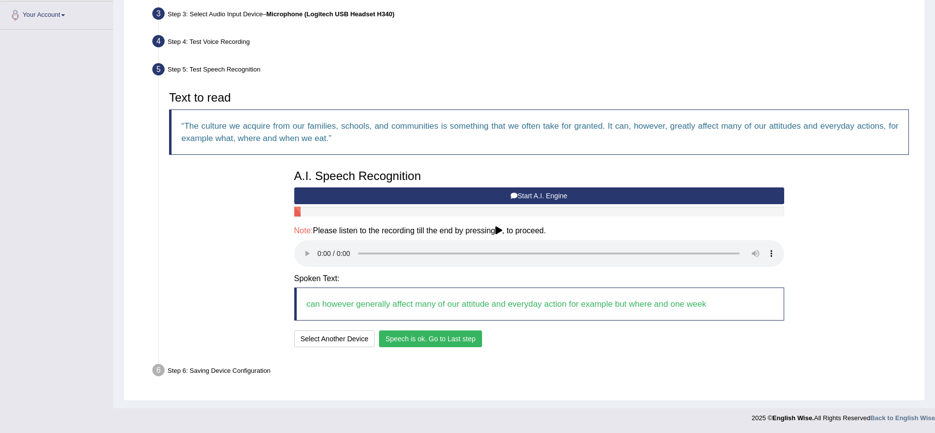
click at [409, 337] on button "Speech is ok. Go to Last step" at bounding box center [430, 338] width 103 height 17
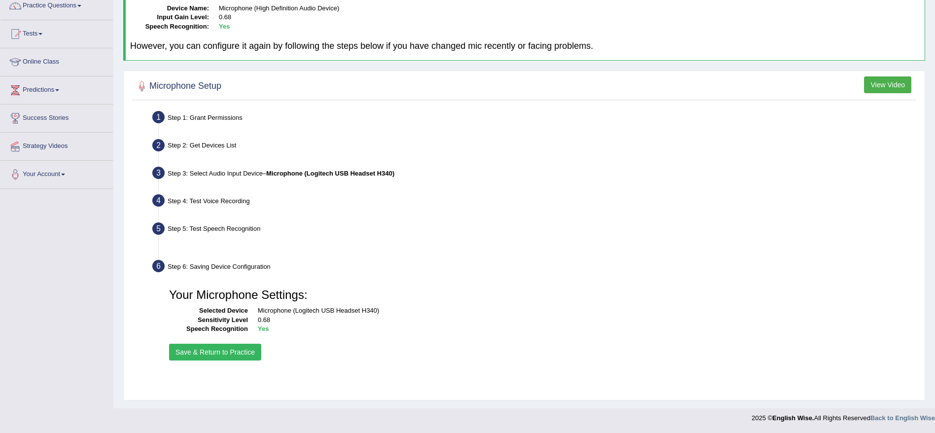
scroll to position [85, 0]
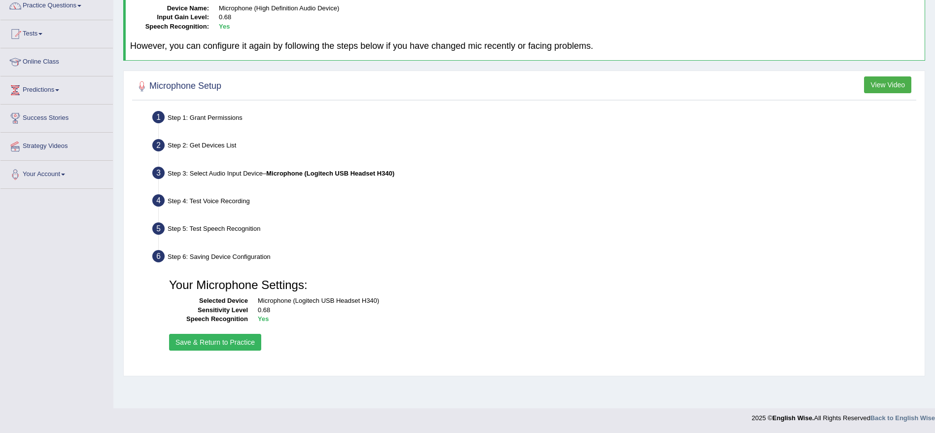
click at [211, 345] on button "Save & Return to Practice" at bounding box center [215, 342] width 92 height 17
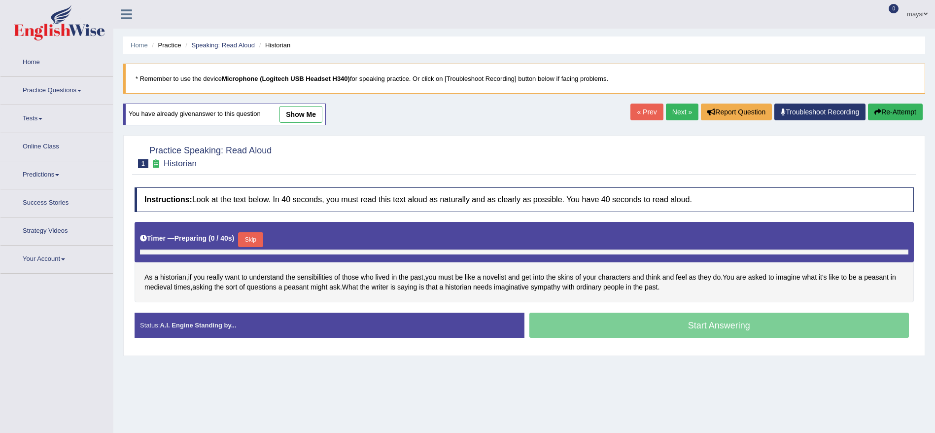
click at [244, 241] on button "Skip" at bounding box center [250, 239] width 25 height 15
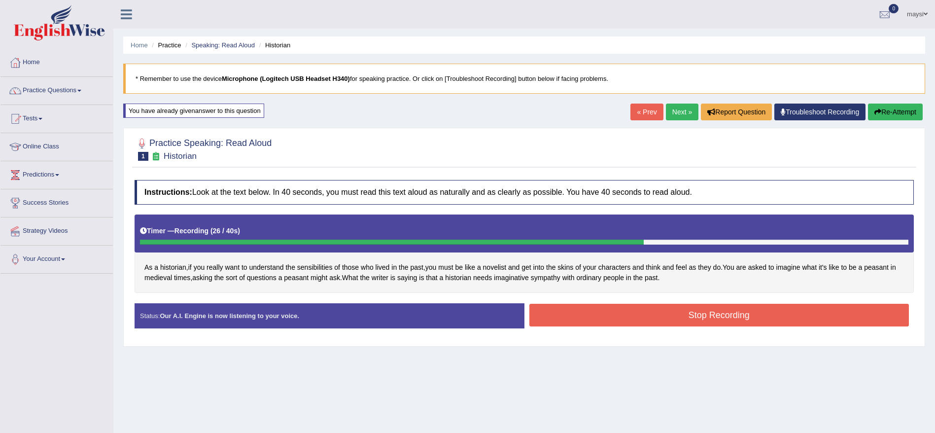
click at [589, 322] on button "Stop Recording" at bounding box center [720, 315] width 380 height 23
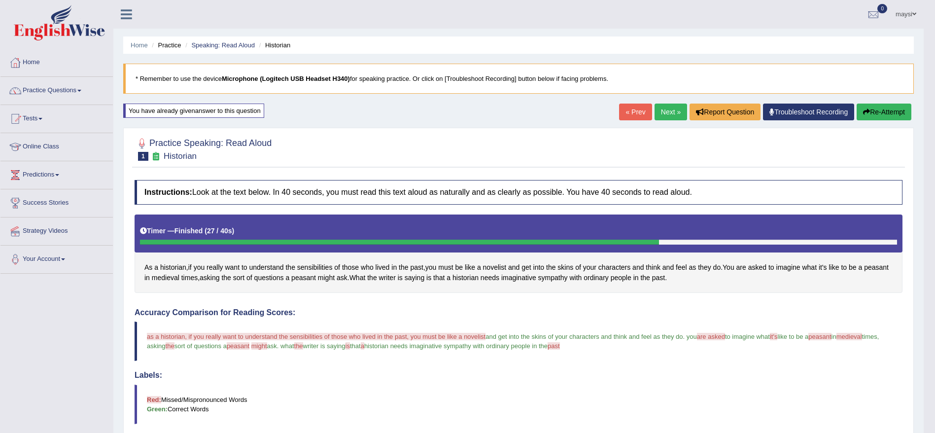
click at [663, 109] on link "Next »" at bounding box center [671, 112] width 33 height 17
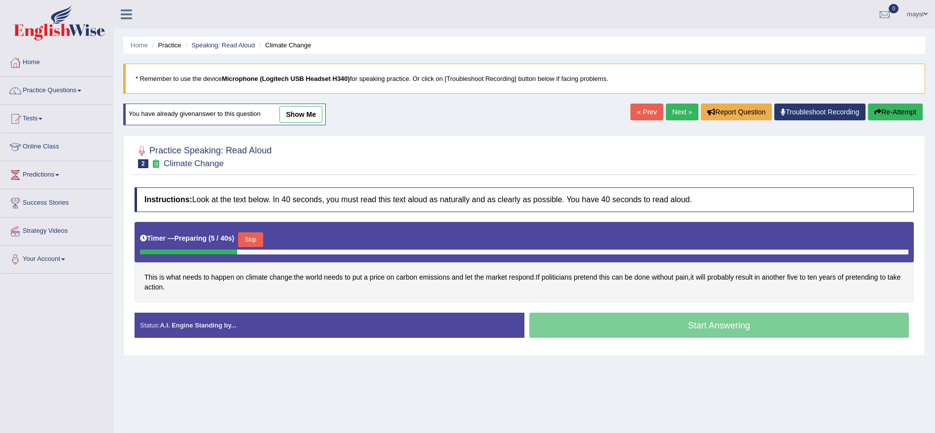
click at [258, 238] on button "Skip" at bounding box center [250, 239] width 25 height 15
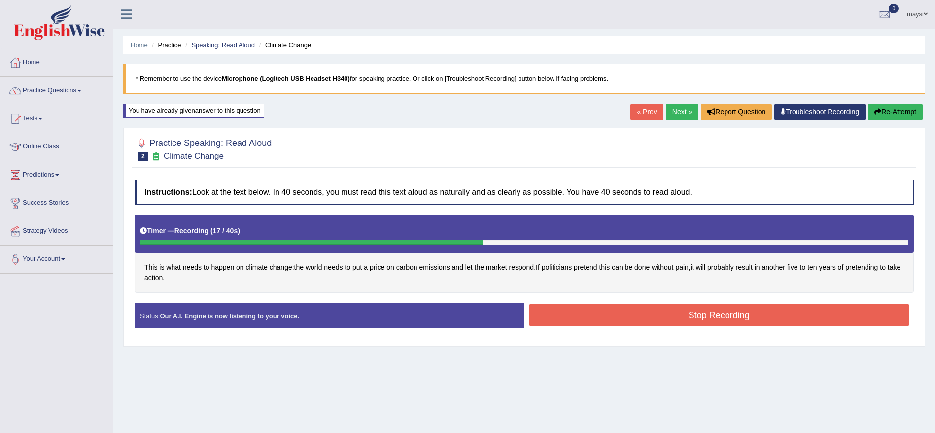
click at [577, 309] on button "Stop Recording" at bounding box center [720, 315] width 380 height 23
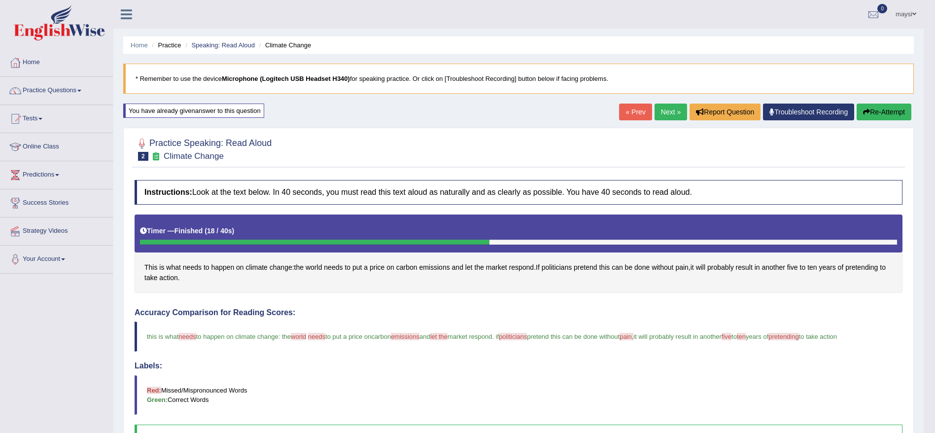
click at [660, 107] on link "Next »" at bounding box center [671, 112] width 33 height 17
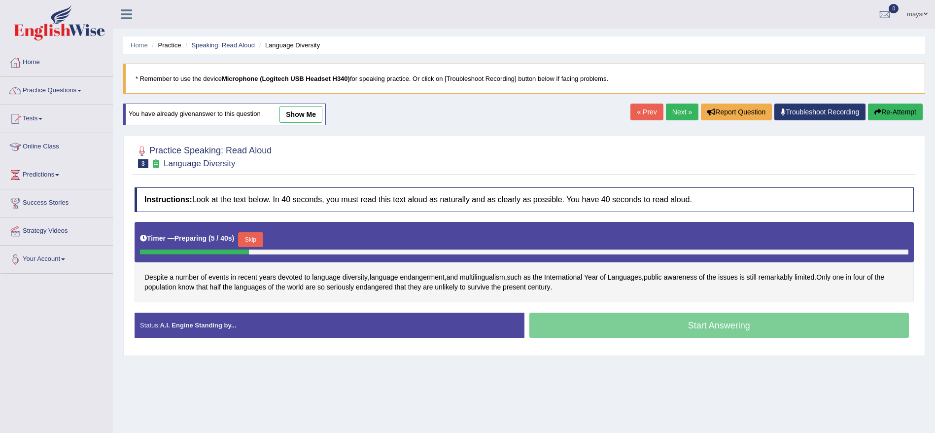
click at [258, 242] on button "Skip" at bounding box center [250, 239] width 25 height 15
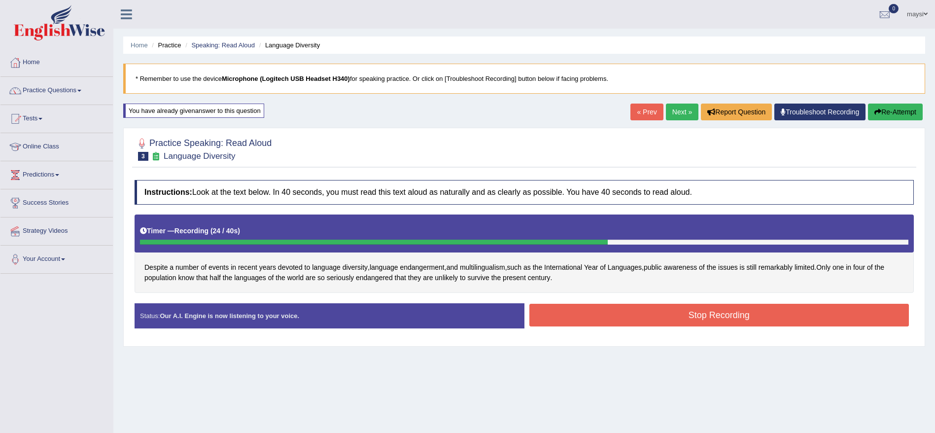
click at [602, 323] on button "Stop Recording" at bounding box center [720, 315] width 380 height 23
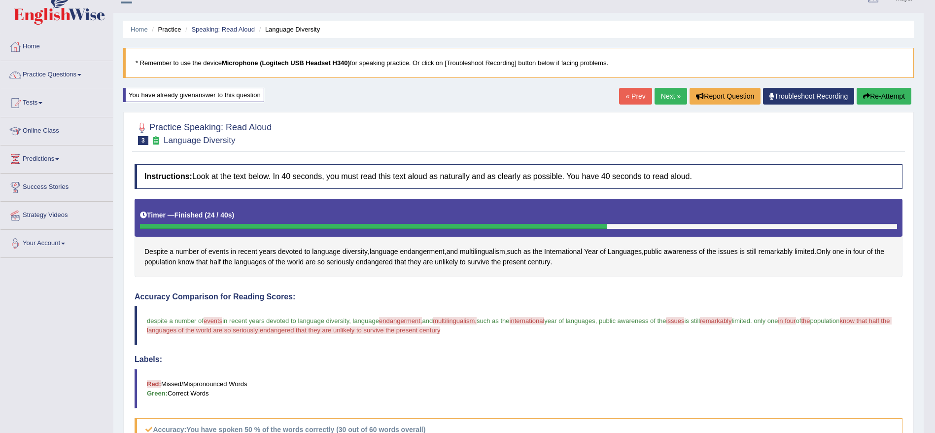
scroll to position [7, 0]
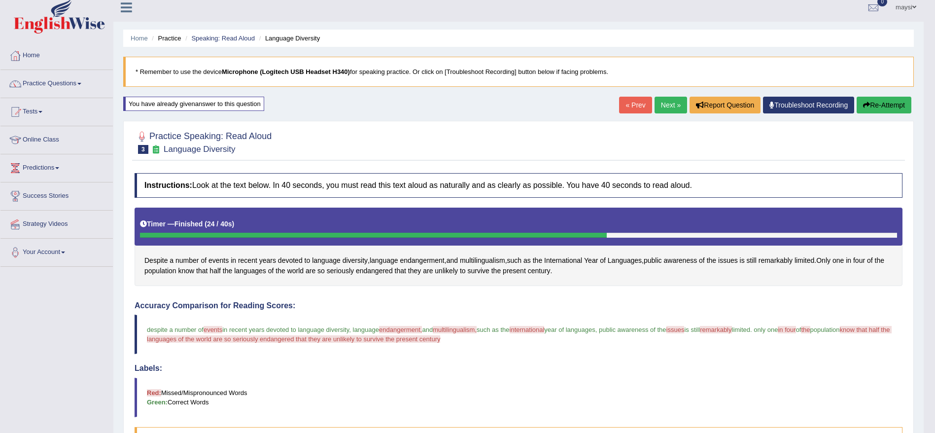
click at [880, 108] on button "Re-Attempt" at bounding box center [884, 105] width 55 height 17
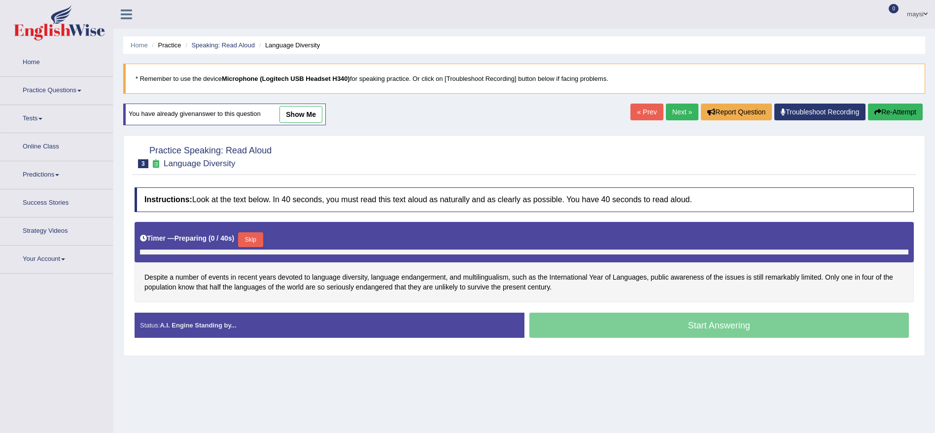
click at [241, 235] on div "Timer — Preparing ( 0 / 40s ) Skip" at bounding box center [524, 240] width 769 height 20
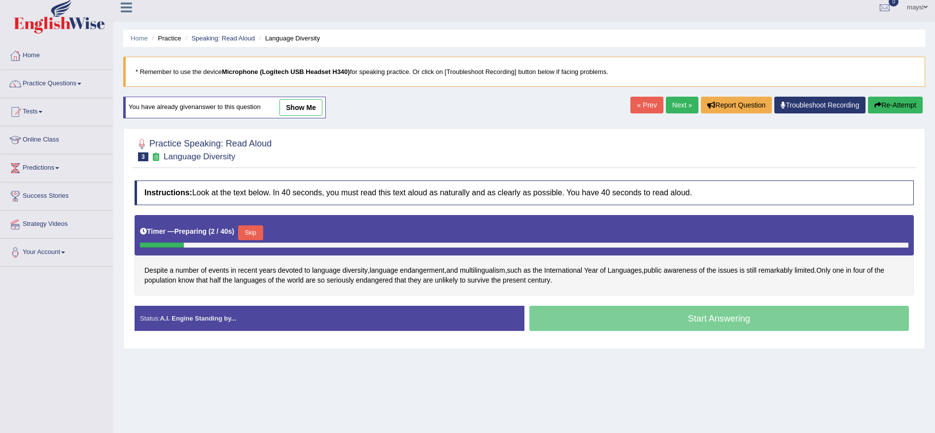
click at [253, 232] on button "Skip" at bounding box center [250, 232] width 25 height 15
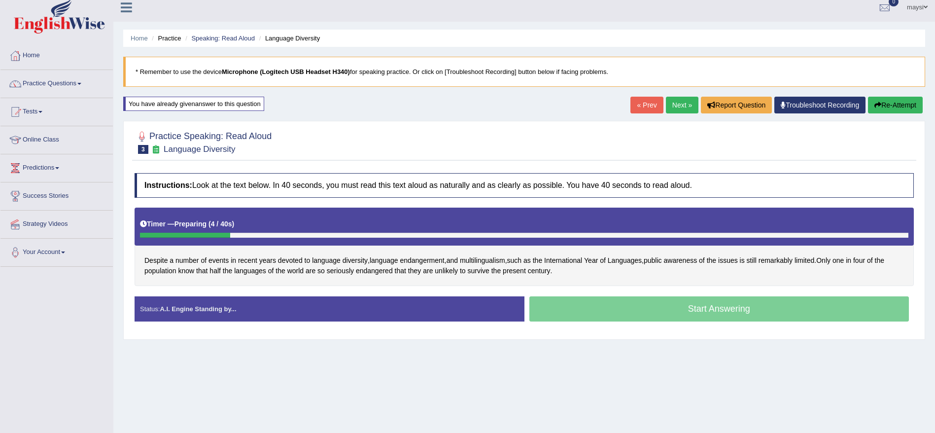
scroll to position [0, 0]
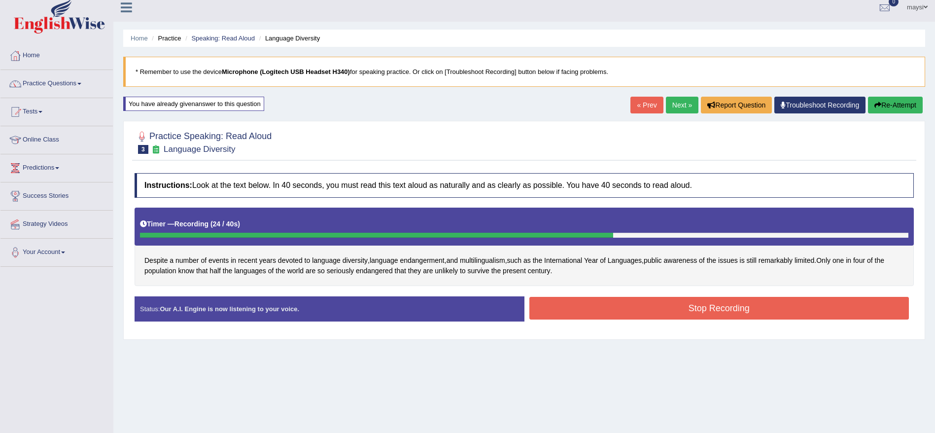
click at [692, 299] on button "Stop Recording" at bounding box center [720, 308] width 380 height 23
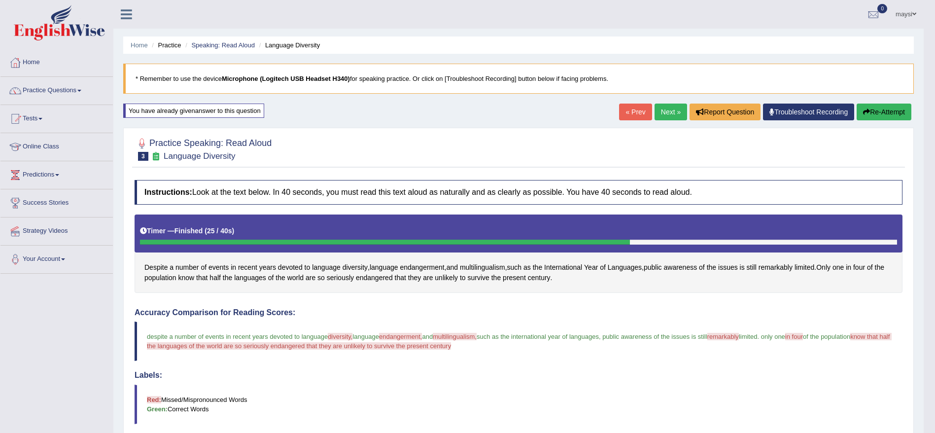
click at [868, 115] on button "Re-Attempt" at bounding box center [884, 112] width 55 height 17
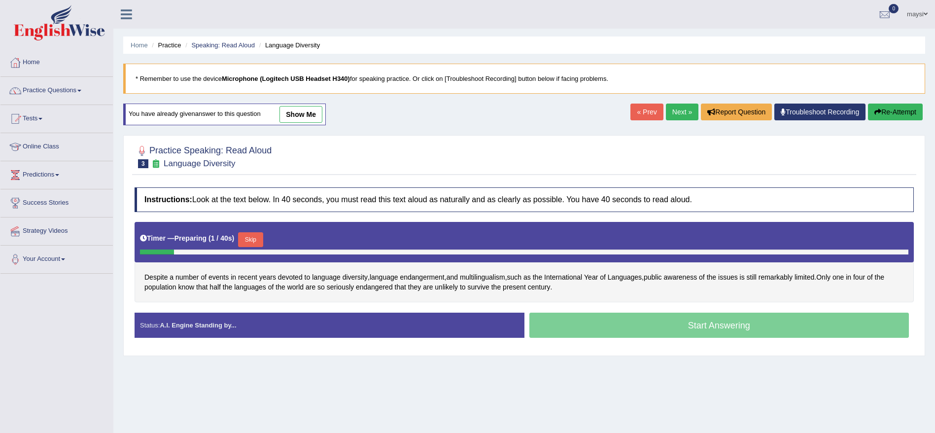
click at [253, 240] on button "Skip" at bounding box center [250, 239] width 25 height 15
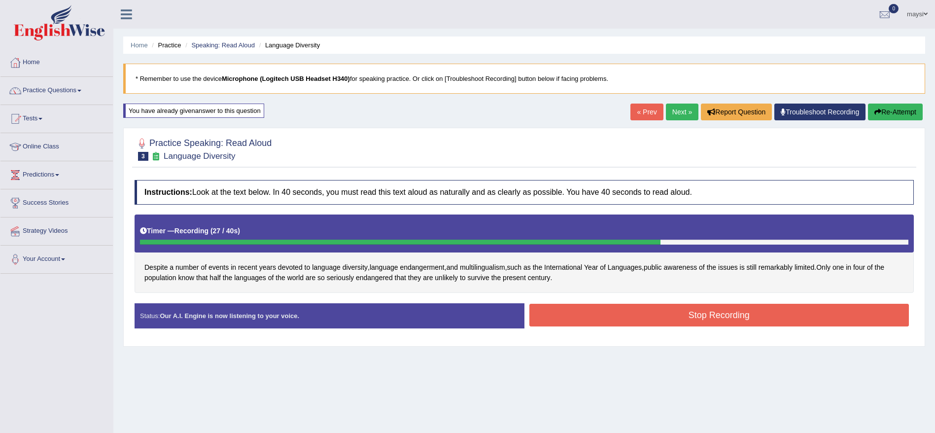
click at [674, 318] on button "Stop Recording" at bounding box center [720, 315] width 380 height 23
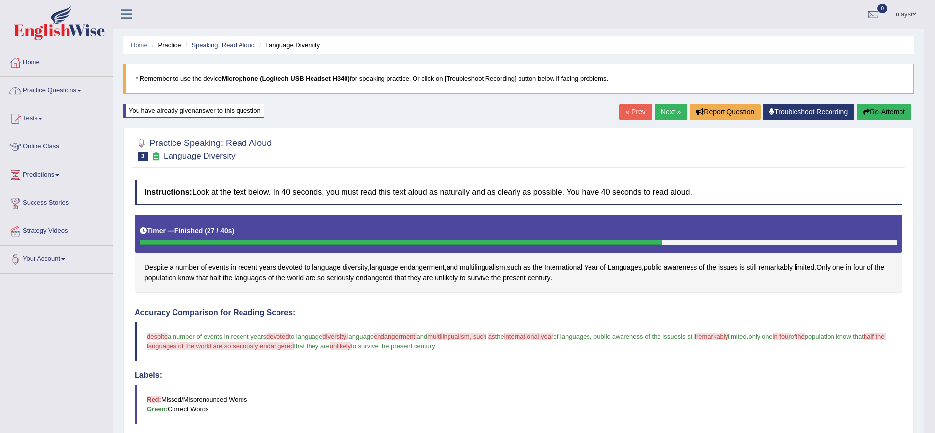
click at [77, 89] on link "Practice Questions" at bounding box center [56, 89] width 112 height 25
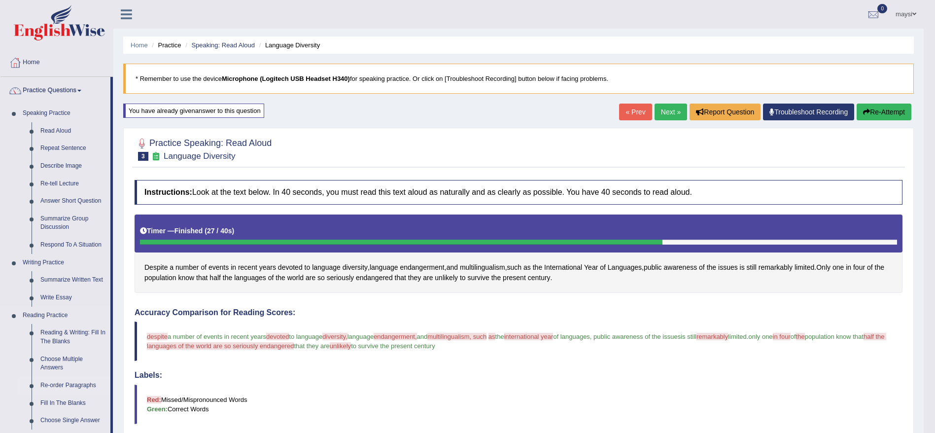
click at [81, 383] on link "Re-order Paragraphs" at bounding box center [73, 386] width 74 height 18
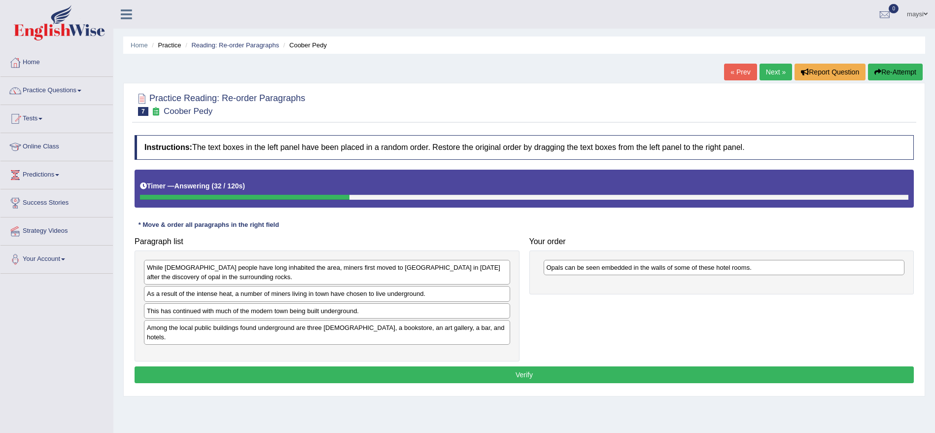
click at [237, 324] on div "Among the local public buildings found underground are three churches, a bookst…" at bounding box center [327, 332] width 366 height 25
click at [193, 313] on div "This has continued with much of the modern town being built underground." at bounding box center [327, 310] width 366 height 15
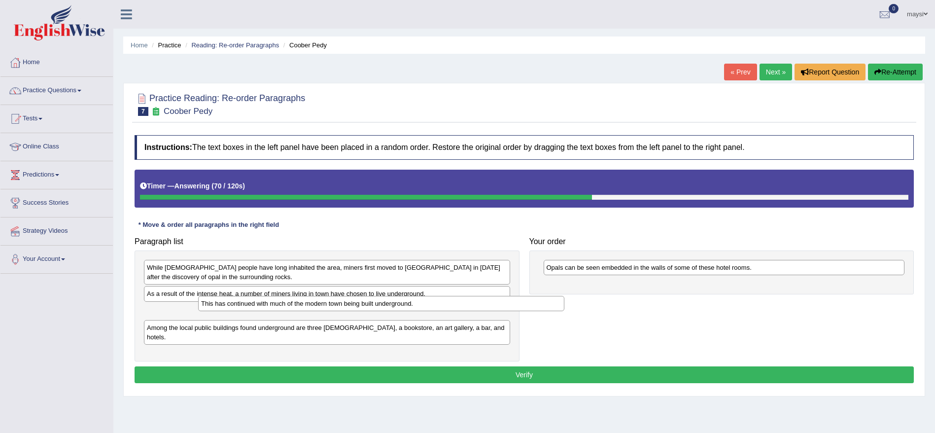
drag, startPoint x: 284, startPoint y: 314, endPoint x: 339, endPoint y: 306, distance: 54.7
click at [339, 306] on div "This has continued with much of the modern town being built underground." at bounding box center [381, 303] width 366 height 15
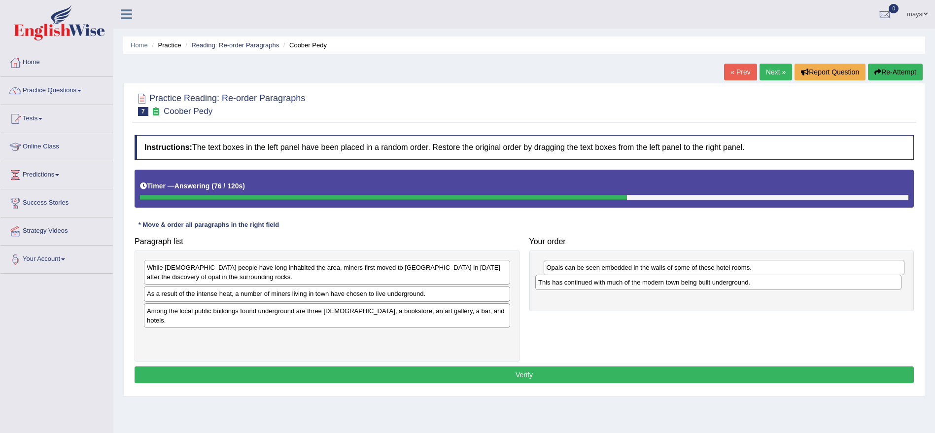
drag, startPoint x: 339, startPoint y: 306, endPoint x: 730, endPoint y: 278, distance: 392.5
click at [730, 278] on div "This has continued with much of the modern town being built underground." at bounding box center [718, 282] width 366 height 15
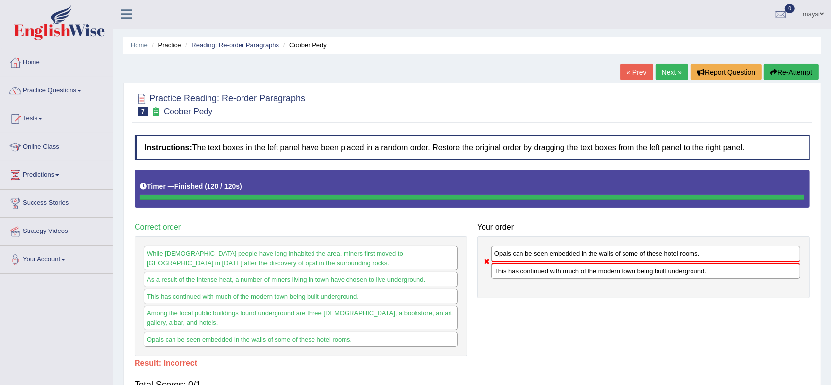
drag, startPoint x: 725, startPoint y: 0, endPoint x: 529, endPoint y: 341, distance: 393.6
click at [529, 341] on div "Paragraph list While Aboriginal people have long inhabited the area, miners fir…" at bounding box center [472, 263] width 685 height 187
click at [70, 89] on link "Practice Questions" at bounding box center [56, 89] width 112 height 25
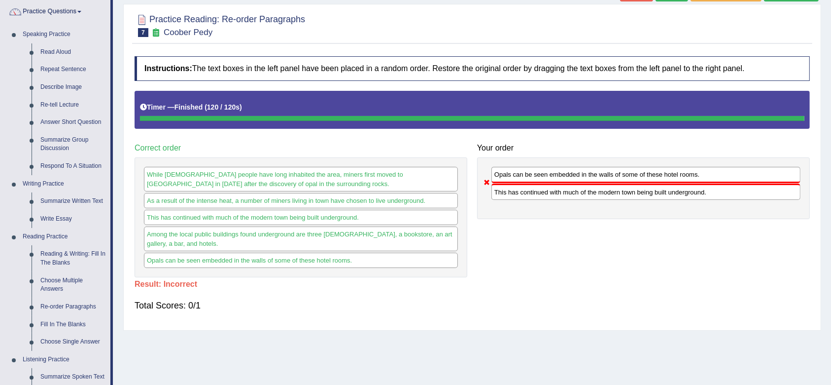
scroll to position [105, 0]
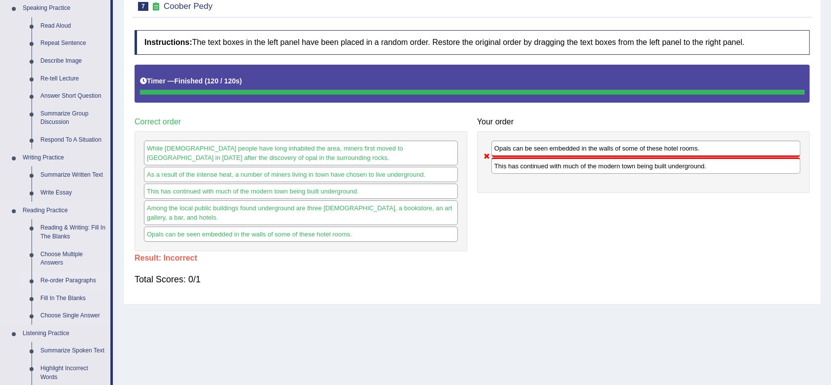
click at [58, 278] on link "Re-order Paragraphs" at bounding box center [73, 281] width 74 height 18
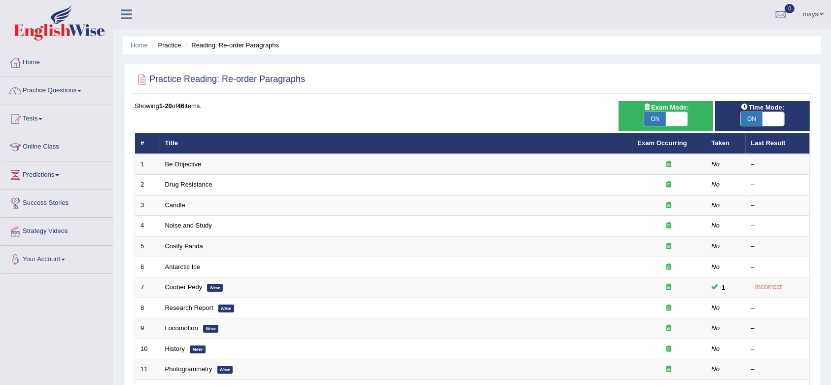
click at [753, 116] on span "ON" at bounding box center [752, 119] width 22 height 14
checkbox input "false"
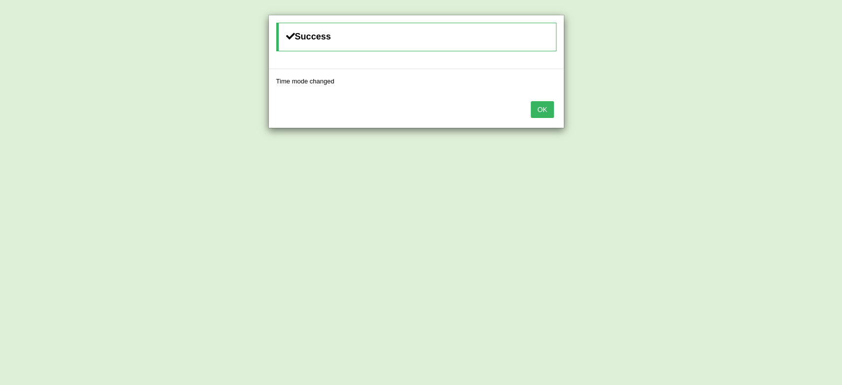
click at [545, 110] on button "OK" at bounding box center [542, 109] width 23 height 17
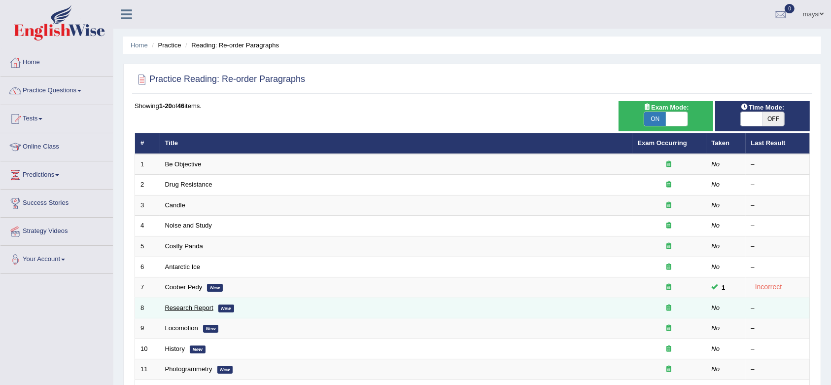
click at [179, 307] on link "Research Report" at bounding box center [189, 307] width 48 height 7
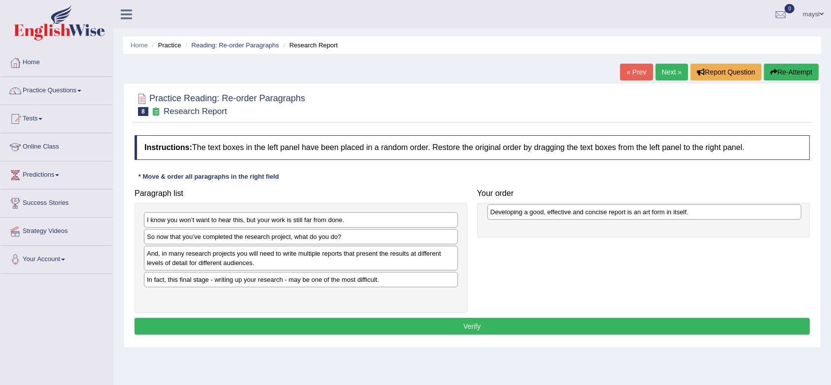
drag, startPoint x: 199, startPoint y: 254, endPoint x: 543, endPoint y: 213, distance: 346.1
click at [543, 213] on div "Developing a good, effective and concise report is an art form in itself." at bounding box center [645, 211] width 314 height 15
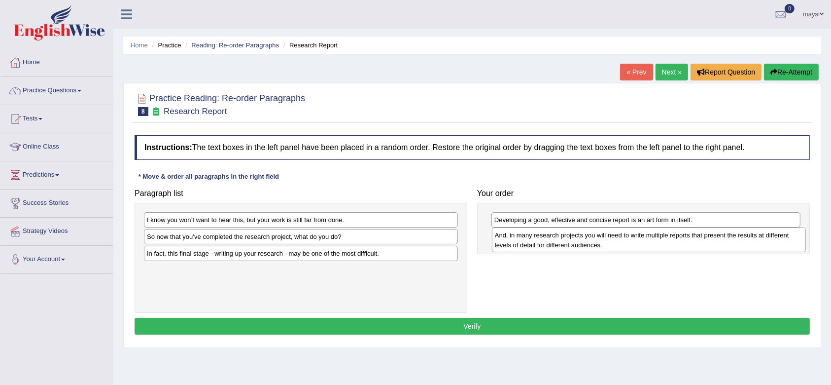
drag, startPoint x: 214, startPoint y: 260, endPoint x: 563, endPoint y: 243, distance: 349.0
click at [563, 243] on div "And, in many research projects you will need to write multiple reports that pre…" at bounding box center [649, 239] width 314 height 25
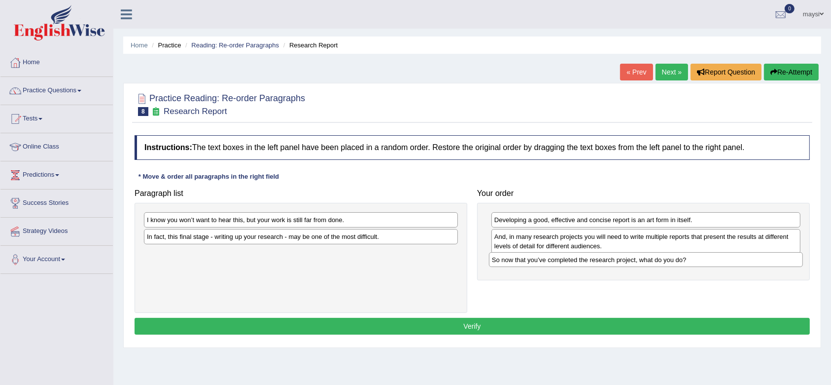
drag, startPoint x: 338, startPoint y: 238, endPoint x: 683, endPoint y: 261, distance: 345.4
click at [683, 261] on div "So now that you’ve completed the research project, what do you do?" at bounding box center [646, 259] width 314 height 15
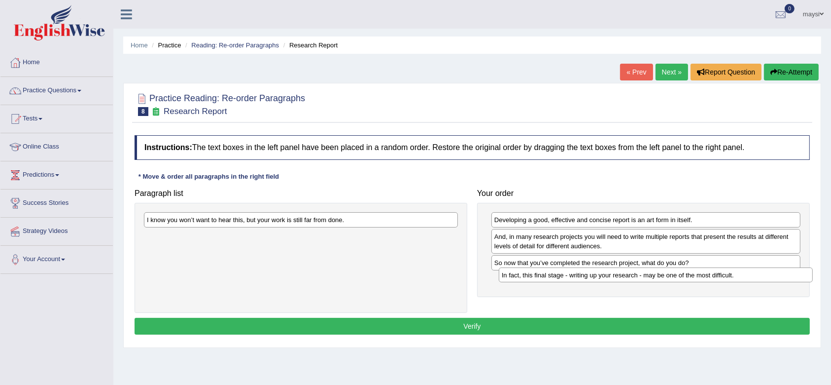
drag, startPoint x: 349, startPoint y: 235, endPoint x: 704, endPoint y: 274, distance: 357.1
click at [704, 274] on div "In fact, this final stage - writing up your research - may be one of the most d…" at bounding box center [656, 274] width 314 height 15
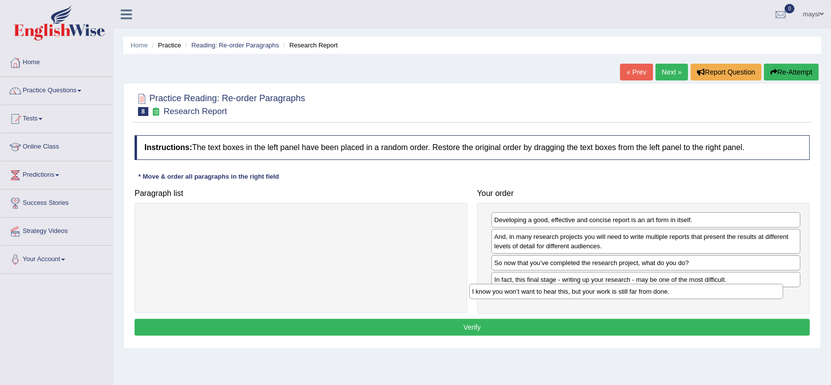
drag, startPoint x: 351, startPoint y: 214, endPoint x: 677, endPoint y: 286, distance: 334.1
click at [677, 286] on div "I know you won’t want to hear this, but your work is still far from done." at bounding box center [626, 291] width 314 height 15
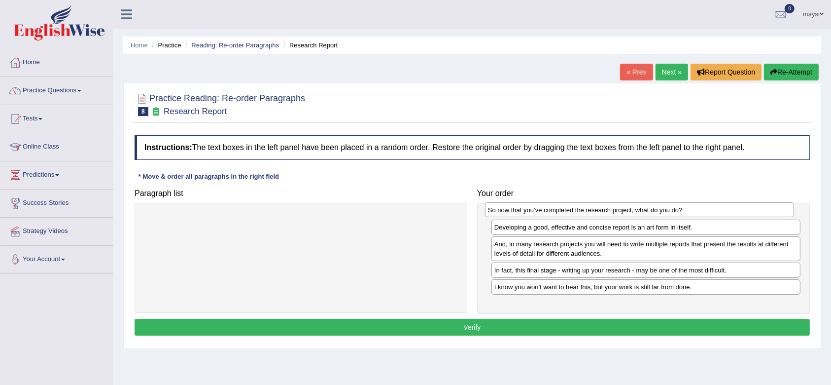
drag, startPoint x: 578, startPoint y: 263, endPoint x: 572, endPoint y: 210, distance: 53.1
click at [572, 210] on div "So now that you’ve completed the research project, what do you do?" at bounding box center [639, 209] width 309 height 15
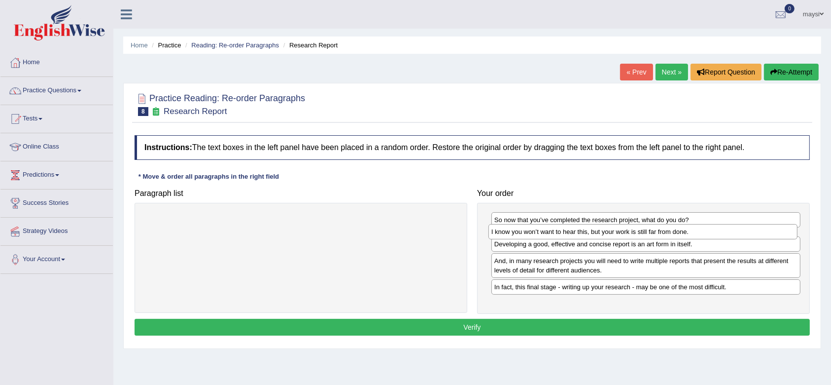
drag, startPoint x: 562, startPoint y: 297, endPoint x: 558, endPoint y: 233, distance: 64.2
click at [558, 233] on div "I know you won’t want to hear this, but your work is still far from done." at bounding box center [643, 231] width 309 height 15
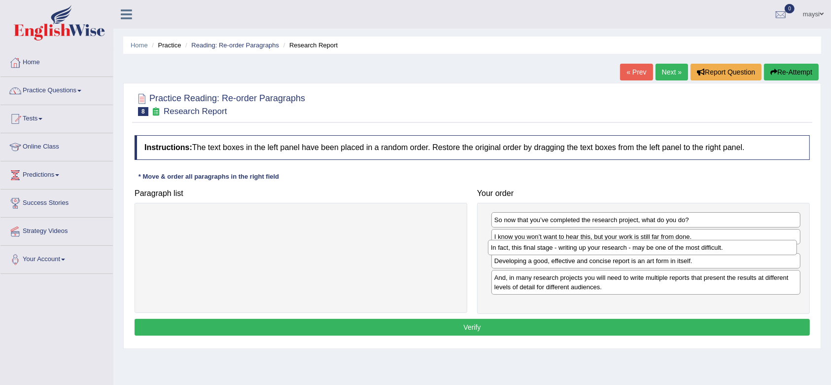
drag, startPoint x: 534, startPoint y: 299, endPoint x: 531, endPoint y: 251, distance: 48.4
click at [531, 251] on div "In fact, this final stage - writing up your research - may be one of the most d…" at bounding box center [642, 247] width 309 height 15
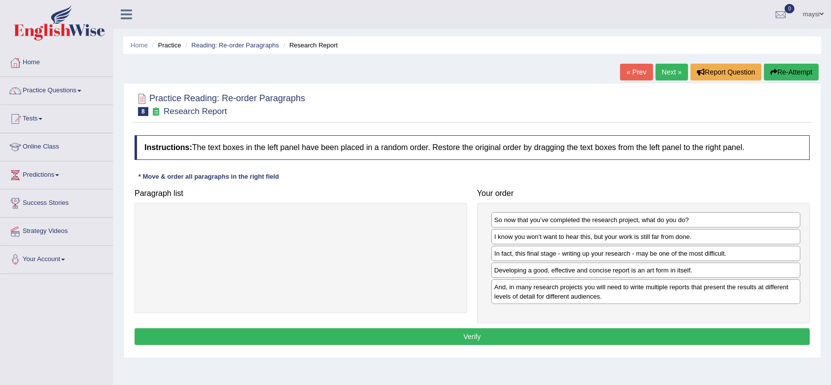
click at [524, 252] on div "In fact, this final stage - writing up your research - may be one of the most d…" at bounding box center [646, 253] width 309 height 15
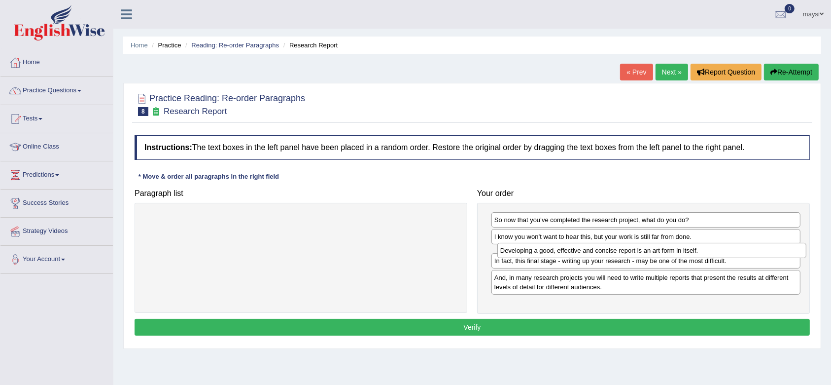
drag, startPoint x: 511, startPoint y: 271, endPoint x: 517, endPoint y: 252, distance: 20.1
click at [517, 252] on div "Developing a good, effective and concise report is an art form in itself." at bounding box center [651, 250] width 309 height 15
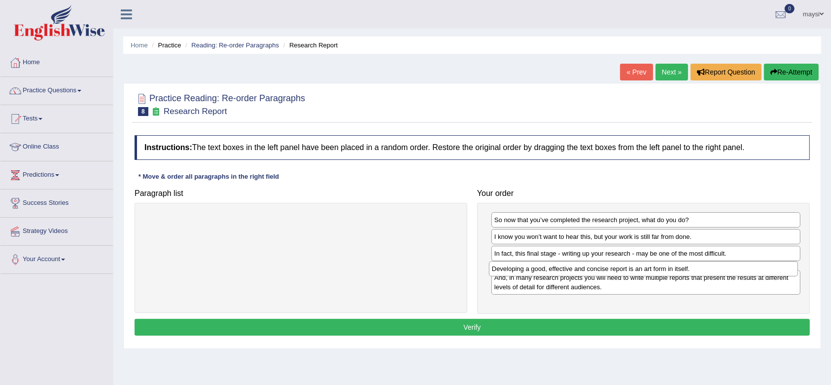
drag, startPoint x: 543, startPoint y: 250, endPoint x: 543, endPoint y: 263, distance: 12.3
click at [543, 263] on div "Developing a good, effective and concise report is an art form in itself." at bounding box center [643, 268] width 309 height 15
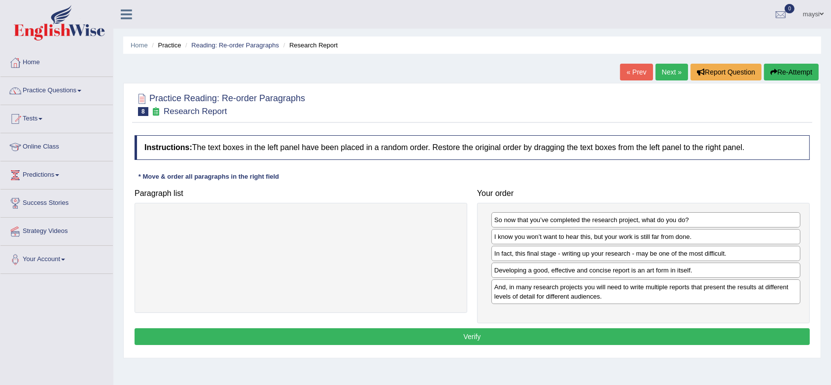
click at [529, 332] on button "Verify" at bounding box center [472, 336] width 675 height 17
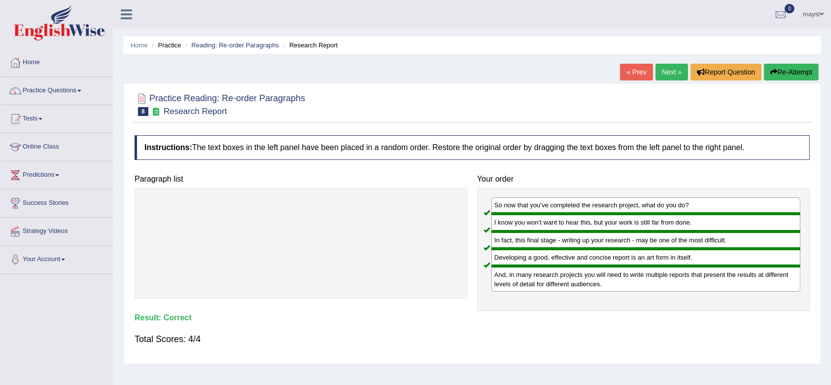
click at [666, 72] on link "Next »" at bounding box center [672, 72] width 33 height 17
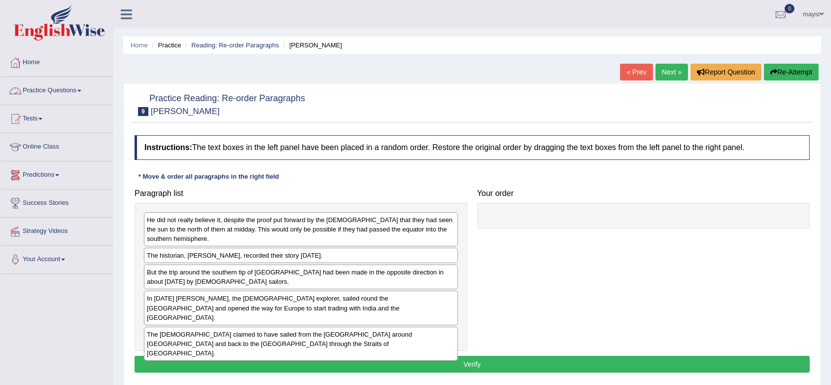
click at [80, 95] on link "Practice Questions" at bounding box center [56, 89] width 112 height 25
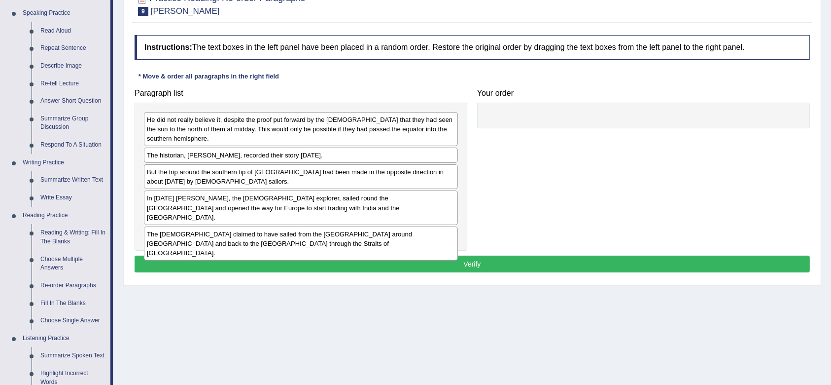
scroll to position [105, 0]
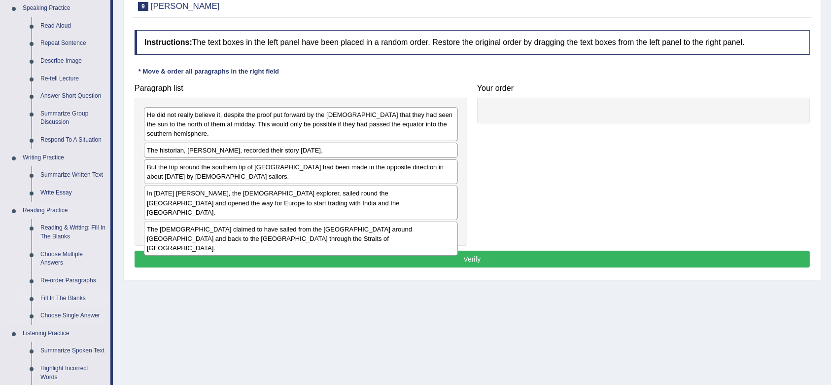
click at [55, 300] on link "Fill In The Blanks" at bounding box center [73, 298] width 74 height 18
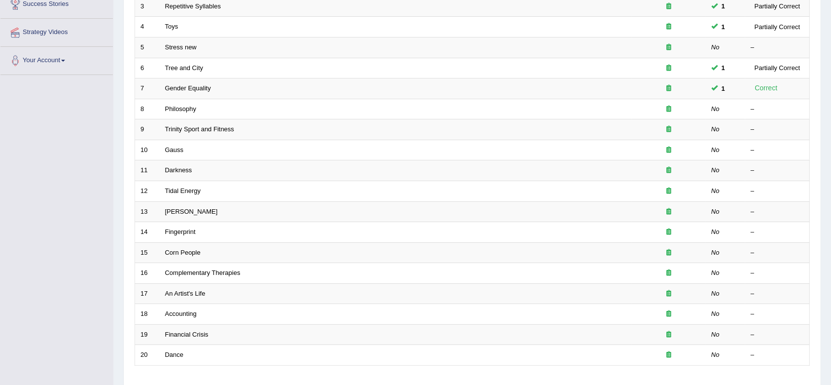
scroll to position [205, 0]
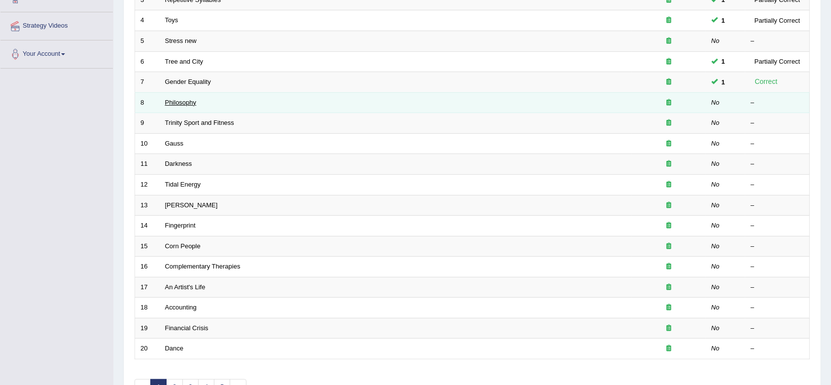
click at [182, 104] on link "Philosophy" at bounding box center [181, 102] width 32 height 7
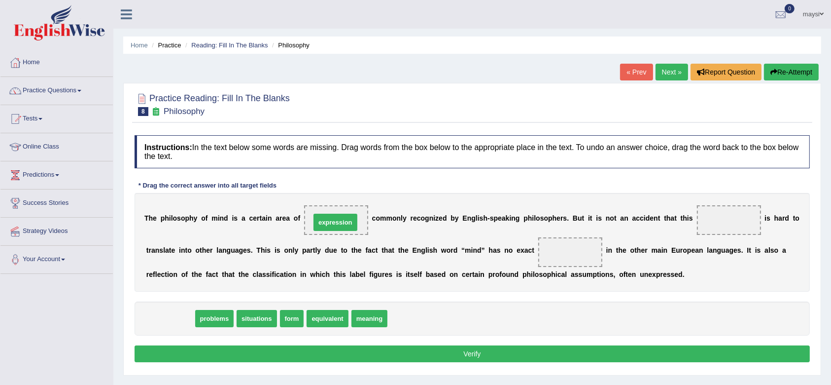
drag, startPoint x: 169, startPoint y: 319, endPoint x: 333, endPoint y: 222, distance: 190.9
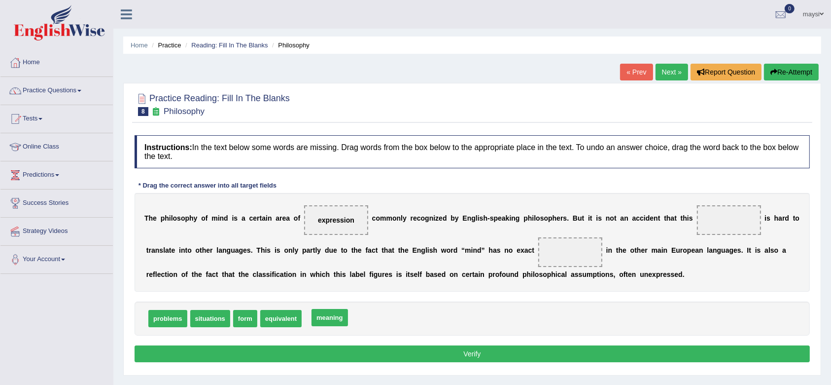
drag, startPoint x: 317, startPoint y: 322, endPoint x: 323, endPoint y: 322, distance: 6.9
click at [208, 319] on span "situations" at bounding box center [210, 318] width 40 height 17
drag, startPoint x: 174, startPoint y: 319, endPoint x: 342, endPoint y: 222, distance: 194.2
drag, startPoint x: 177, startPoint y: 320, endPoint x: 264, endPoint y: 306, distance: 89.0
click at [316, 317] on span "situations" at bounding box center [326, 318] width 40 height 17
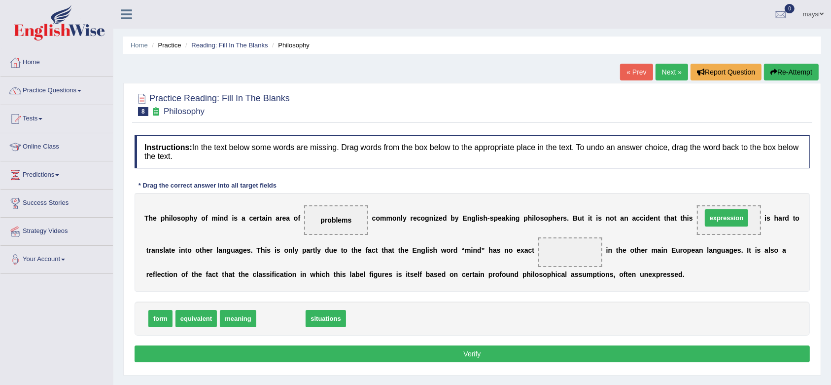
drag, startPoint x: 278, startPoint y: 319, endPoint x: 723, endPoint y: 219, distance: 456.9
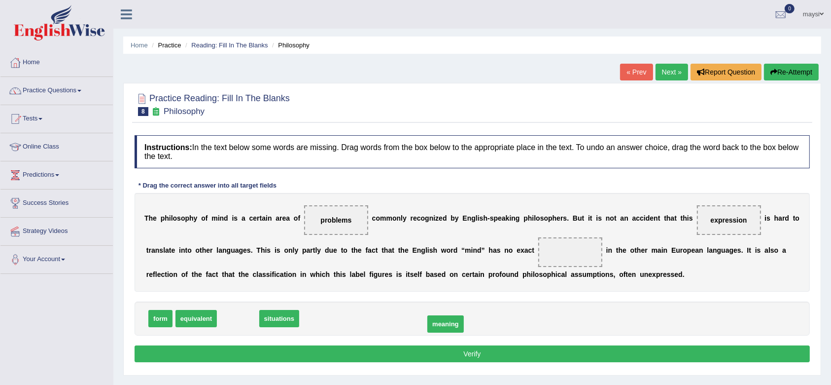
drag, startPoint x: 248, startPoint y: 321, endPoint x: 455, endPoint y: 326, distance: 207.6
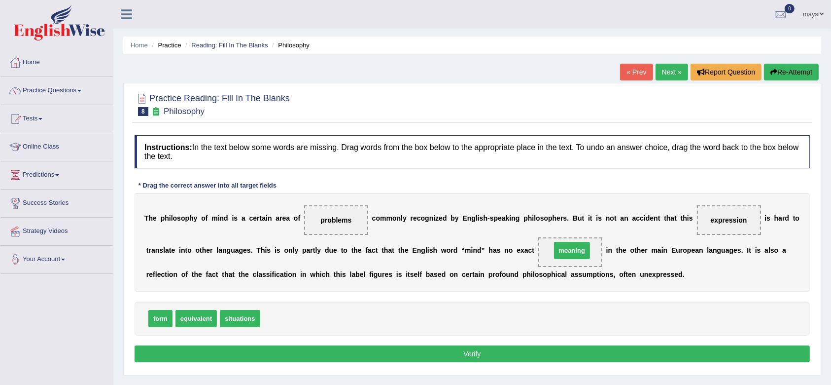
drag, startPoint x: 278, startPoint y: 317, endPoint x: 569, endPoint y: 249, distance: 298.6
drag, startPoint x: 206, startPoint y: 320, endPoint x: 578, endPoint y: 252, distance: 378.4
click at [383, 349] on button "Verify" at bounding box center [472, 353] width 675 height 17
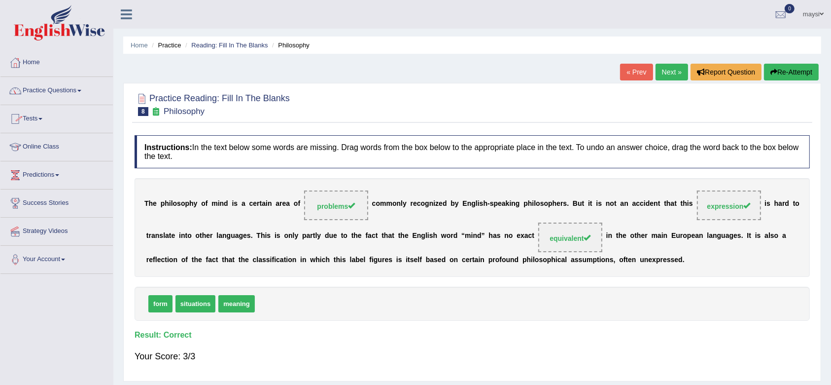
click at [82, 93] on link "Practice Questions" at bounding box center [56, 89] width 112 height 25
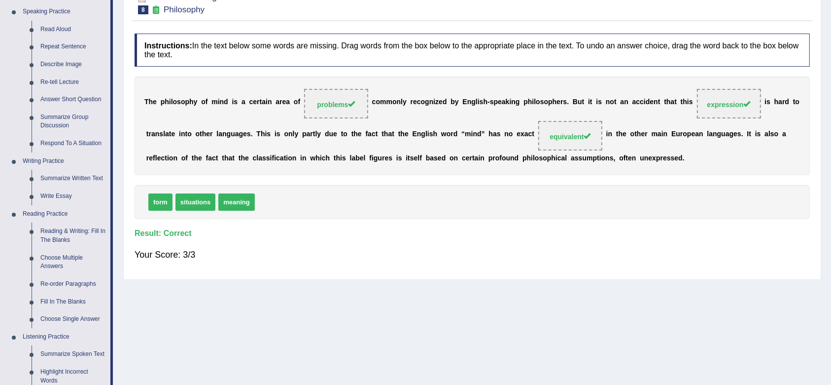
scroll to position [105, 0]
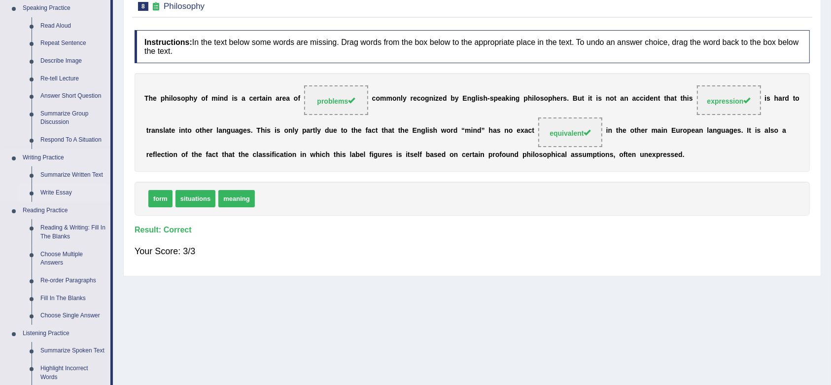
click at [45, 191] on link "Write Essay" at bounding box center [73, 193] width 74 height 18
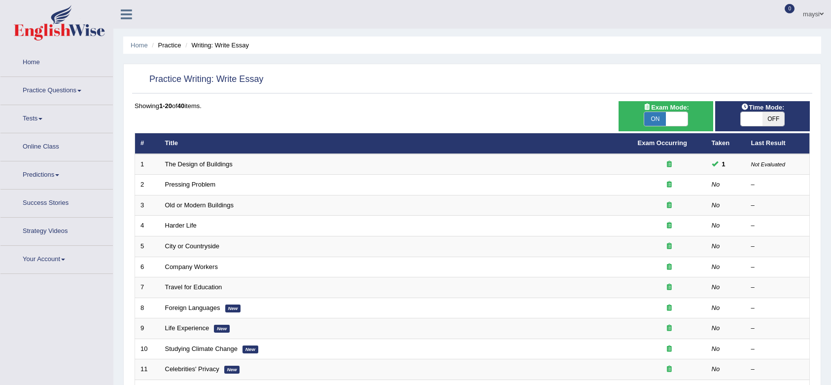
click at [191, 165] on link "The Design of Buildings" at bounding box center [199, 163] width 68 height 7
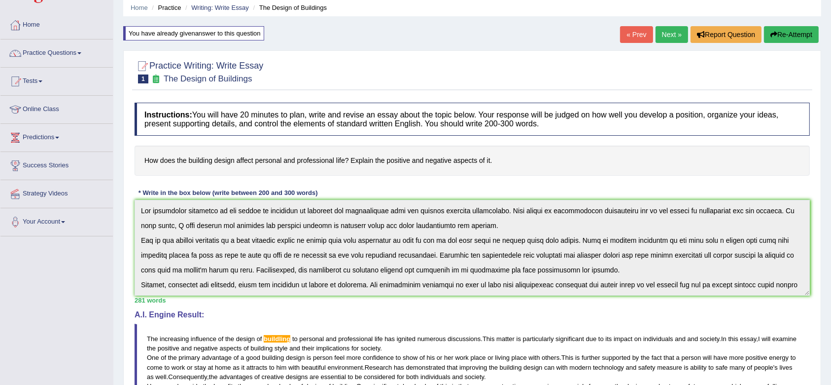
scroll to position [38, 0]
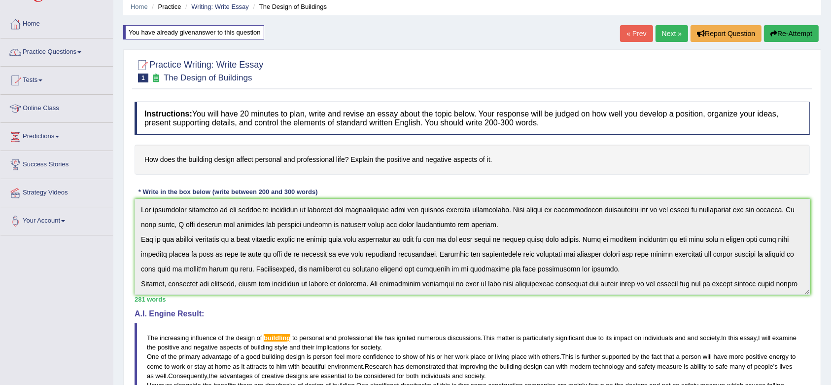
click at [81, 52] on span at bounding box center [79, 52] width 4 height 2
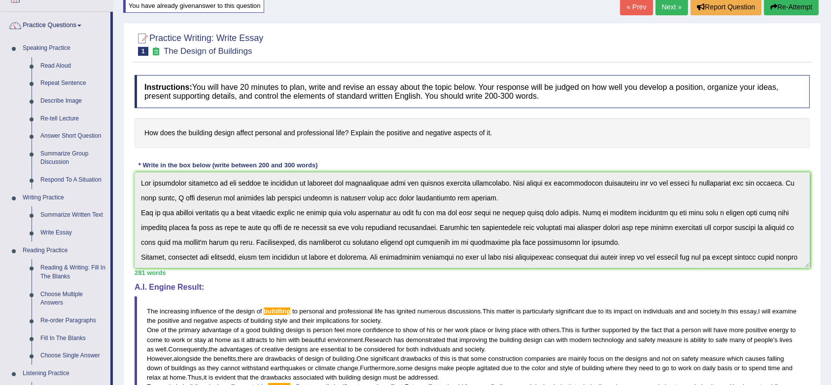
scroll to position [0, 0]
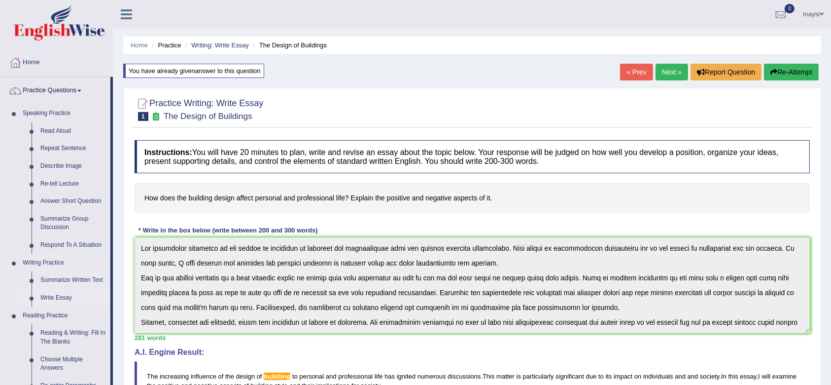
click at [62, 294] on link "Write Essay" at bounding box center [73, 298] width 74 height 18
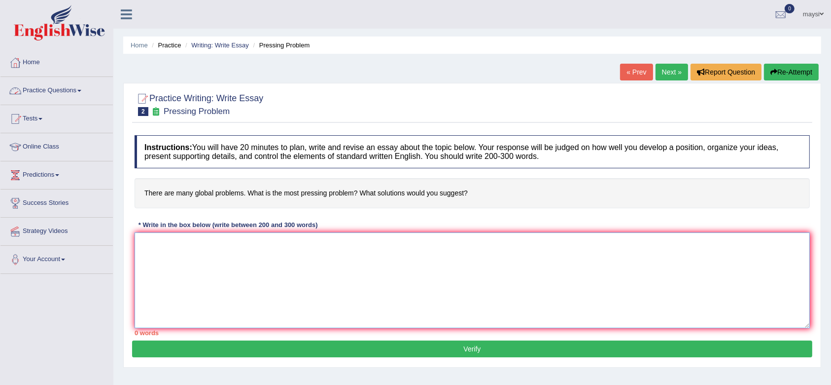
click at [185, 254] on textarea at bounding box center [472, 280] width 675 height 96
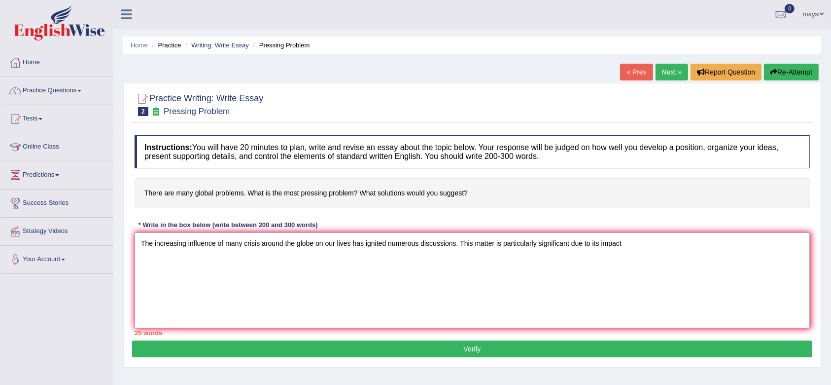
click at [350, 242] on textarea "The increasing influence of many crisis around the globe on our lives has ignit…" at bounding box center [472, 280] width 675 height 96
click at [586, 244] on textarea "The increasing influence of many crisis around the globe has ignited numerous d…" at bounding box center [472, 280] width 675 height 96
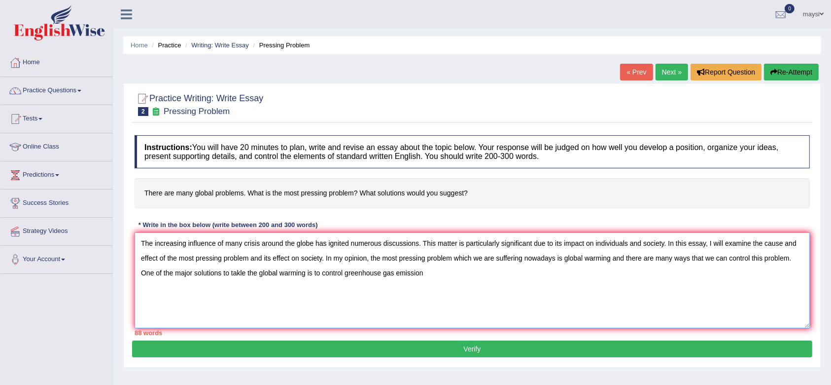
drag, startPoint x: 140, startPoint y: 241, endPoint x: 450, endPoint y: 271, distance: 311.5
click at [450, 271] on textarea "The increasing influence of many crisis around the globe has ignited numerous d…" at bounding box center [472, 280] width 675 height 96
type textarea "The increasing influence of many crisis around the globe has ignited numerous d…"
click at [63, 93] on link "Practice Questions" at bounding box center [56, 89] width 112 height 25
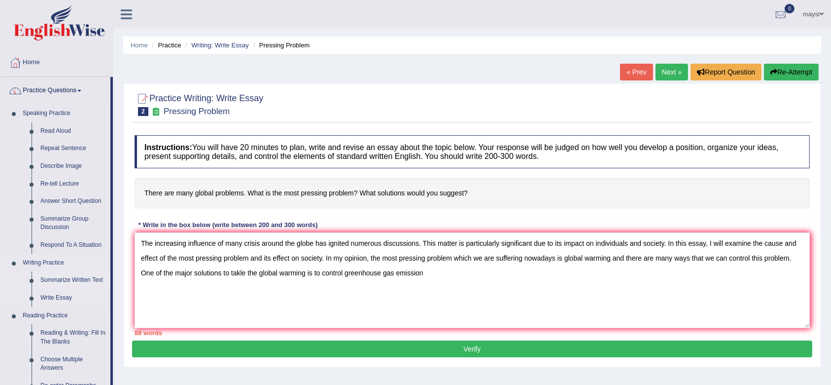
click at [67, 277] on link "Summarize Written Text" at bounding box center [73, 280] width 74 height 18
